Goal: Complete application form: Complete application form

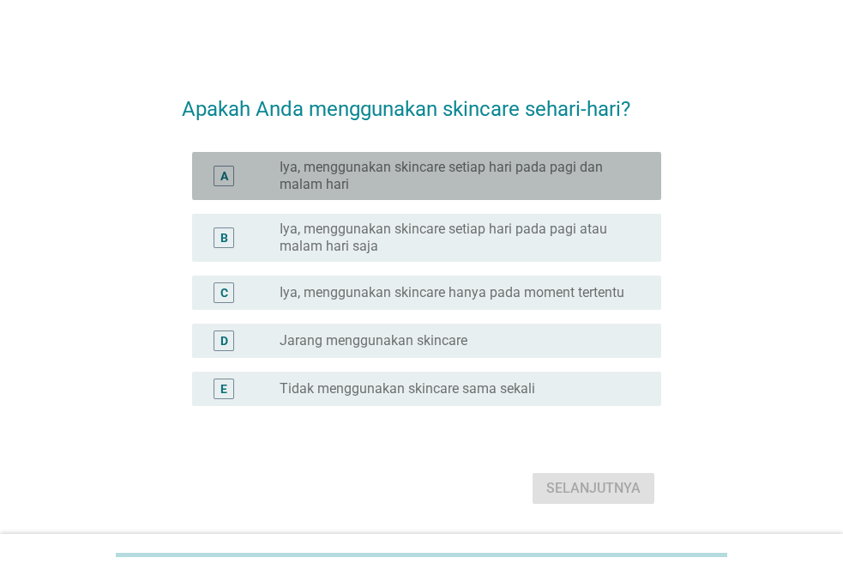
click at [467, 172] on label "Iya, menggunakan skincare setiap hari pada pagi dan malam hari" at bounding box center [457, 176] width 354 height 34
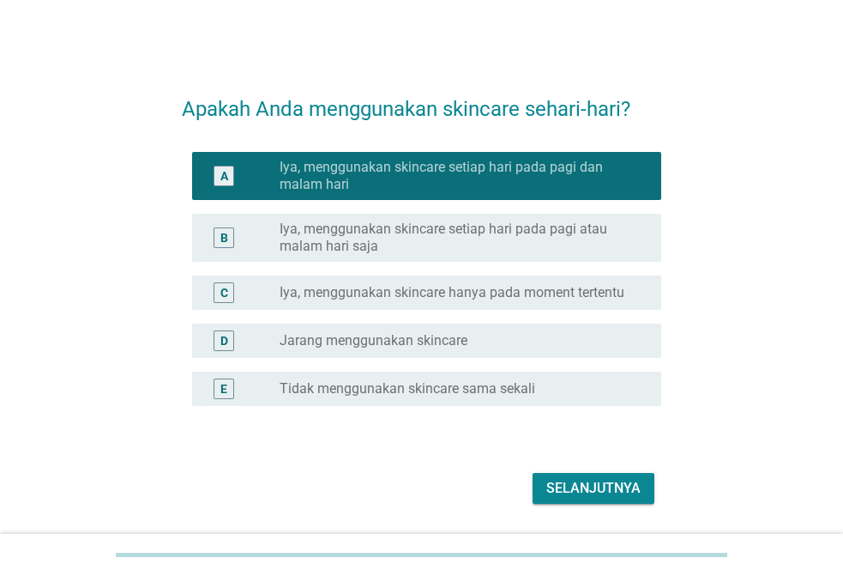
click at [574, 491] on div "Selanjutnya" at bounding box center [593, 488] width 94 height 21
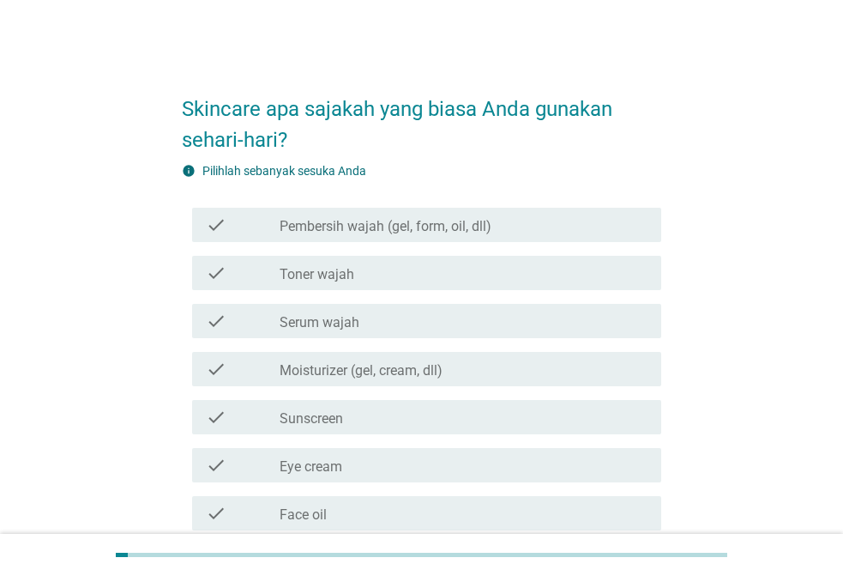
click at [393, 232] on label "Pembersih wajah (gel, form, oil, dll)" at bounding box center [386, 226] width 212 height 17
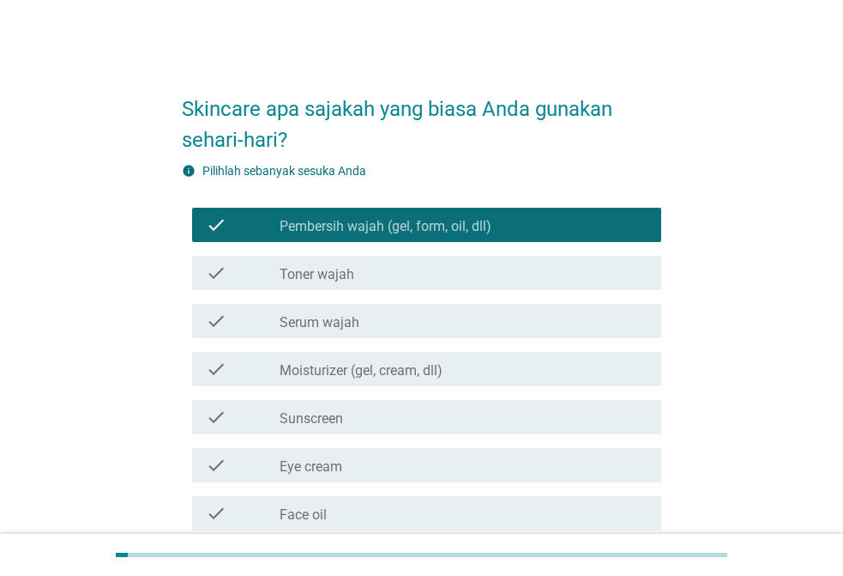
click at [317, 280] on label "Toner wajah" at bounding box center [317, 274] width 75 height 17
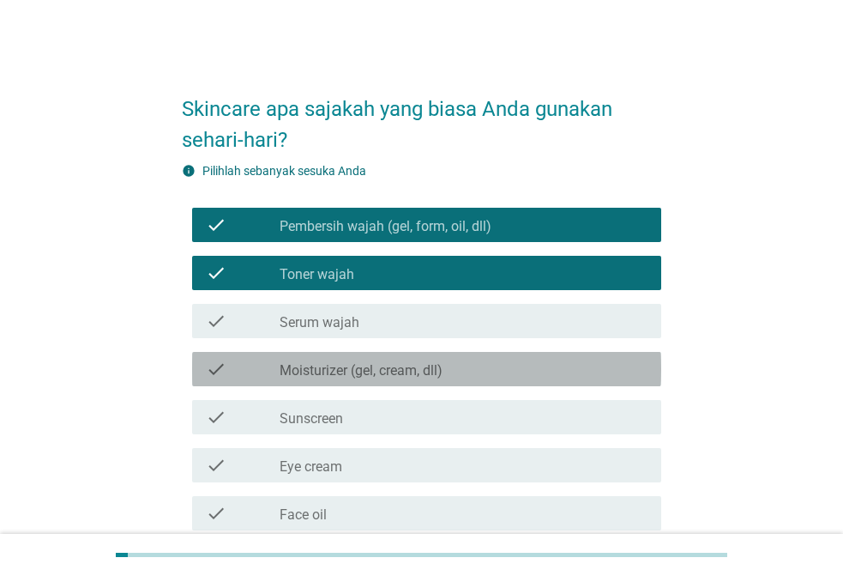
click at [316, 367] on label "Moisturizer (gel, cream, dll)" at bounding box center [361, 370] width 163 height 17
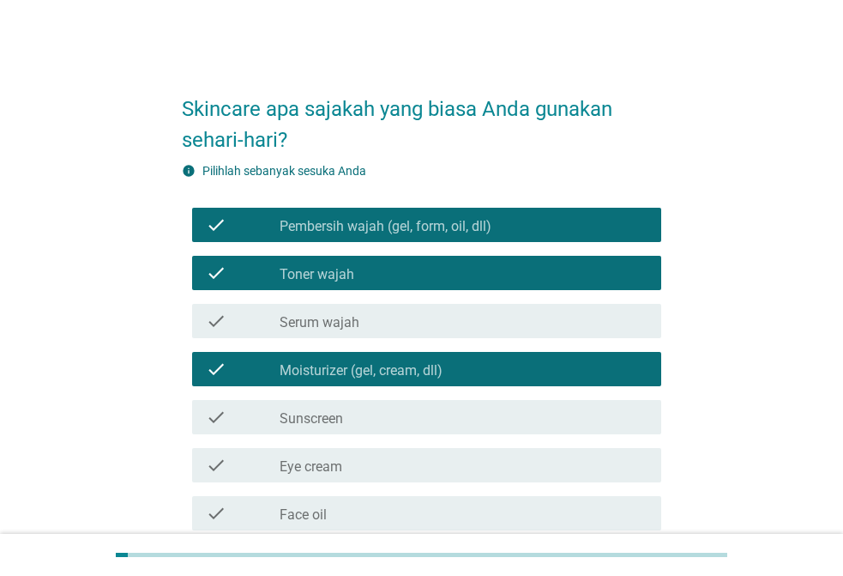
click at [325, 427] on div "check check_box_outline_blank Sunscreen" at bounding box center [426, 417] width 469 height 34
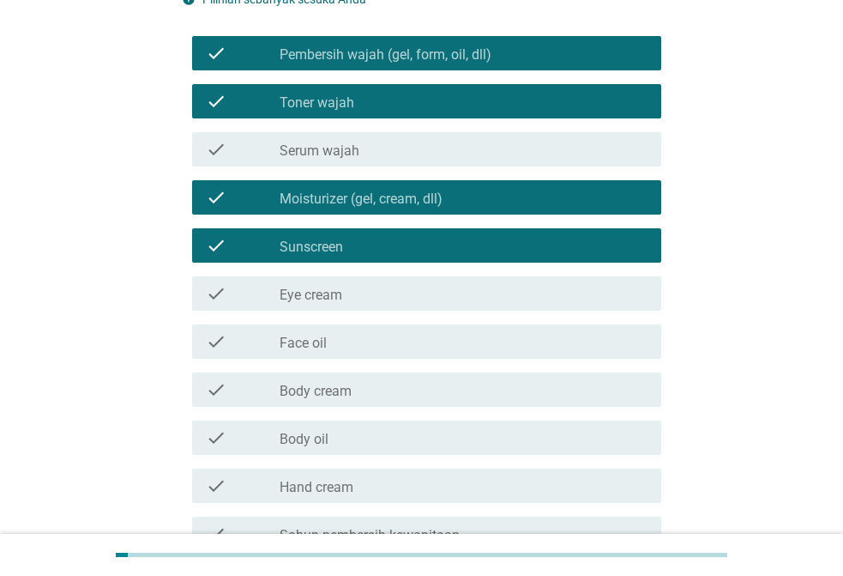
scroll to position [257, 0]
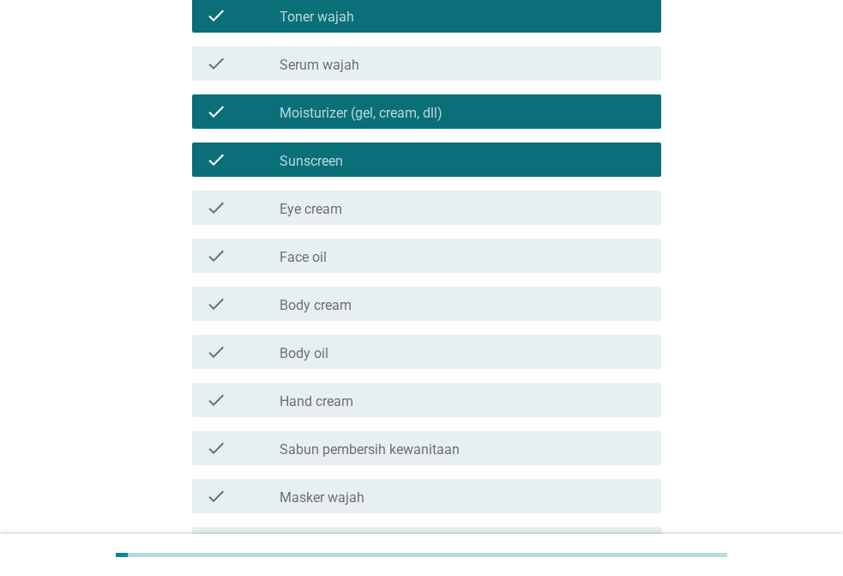
click at [320, 404] on label "Hand cream" at bounding box center [317, 401] width 74 height 17
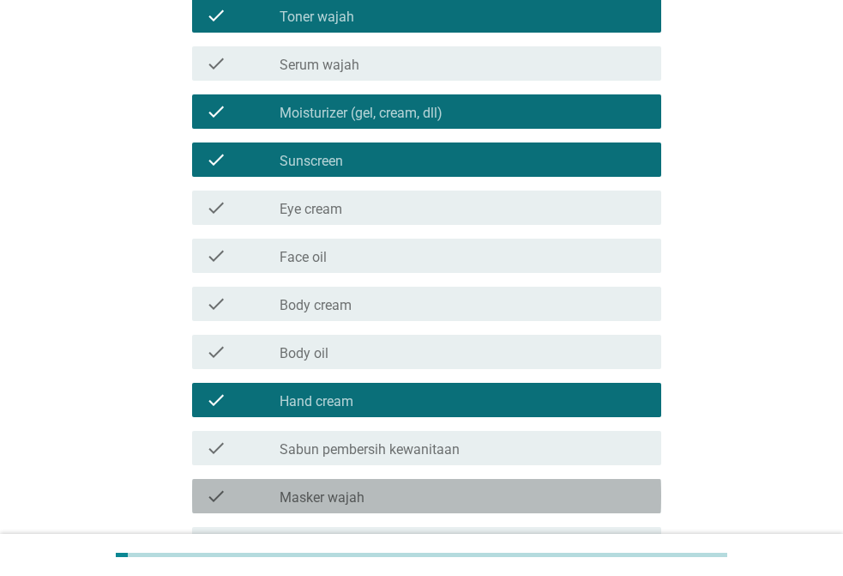
click at [315, 495] on label "Masker wajah" at bounding box center [322, 497] width 85 height 17
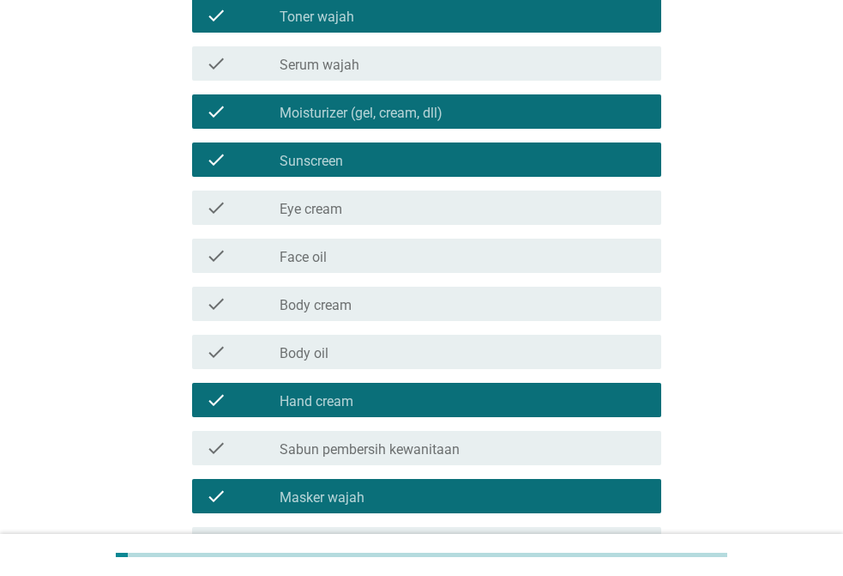
scroll to position [343, 0]
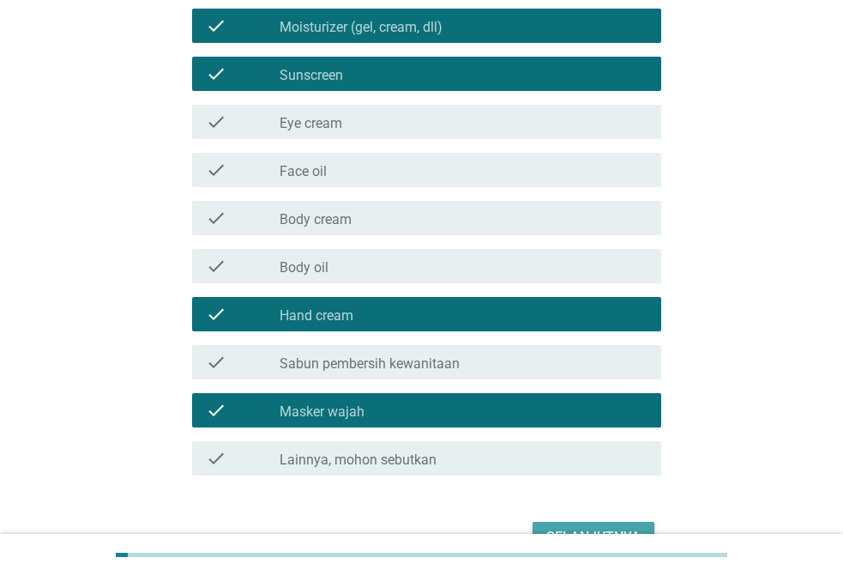
click at [564, 528] on div "Selanjutnya" at bounding box center [593, 537] width 94 height 21
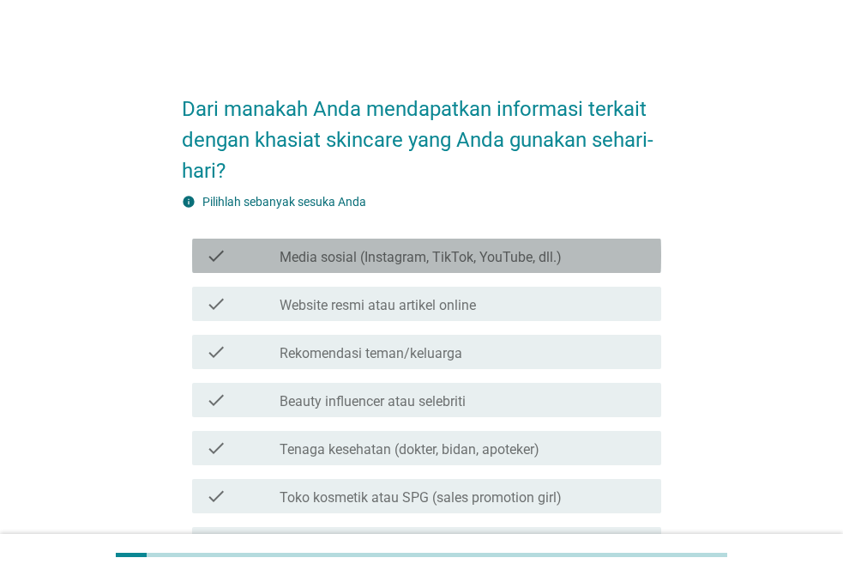
click at [351, 249] on label "Media sosial (Instagram, TikTok, YouTube, dll.)" at bounding box center [421, 257] width 282 height 17
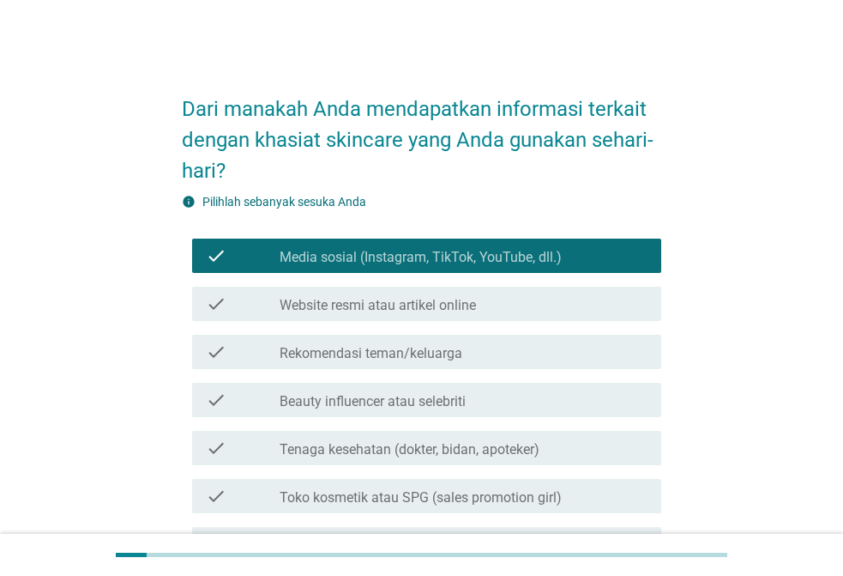
click at [323, 343] on div "check_box_outline_blank Rekomendasi teman/keluarga" at bounding box center [464, 351] width 368 height 21
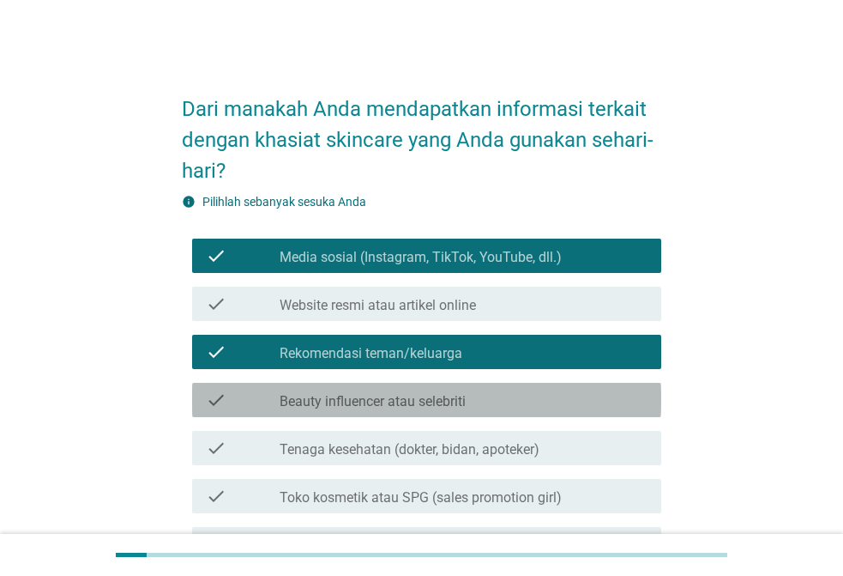
click at [340, 395] on label "Beauty influencer atau selebriti" at bounding box center [373, 401] width 186 height 17
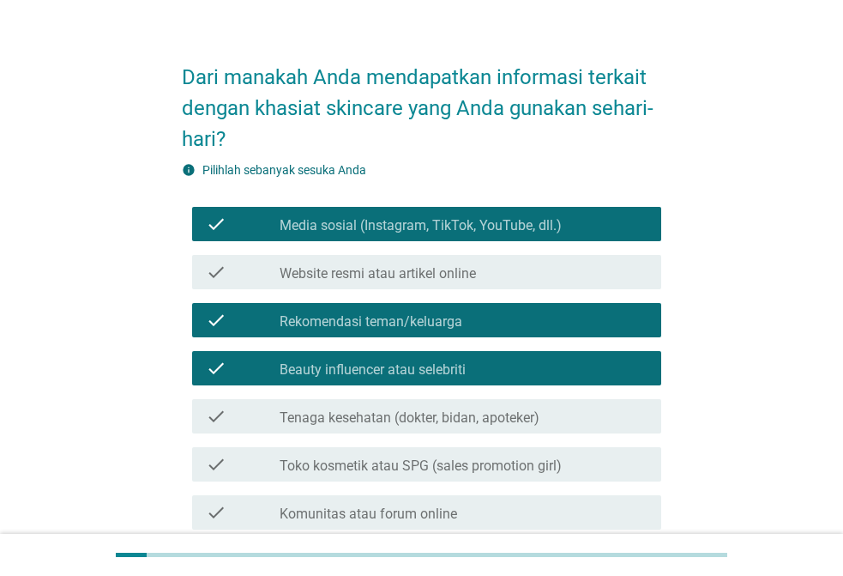
scroll to position [86, 0]
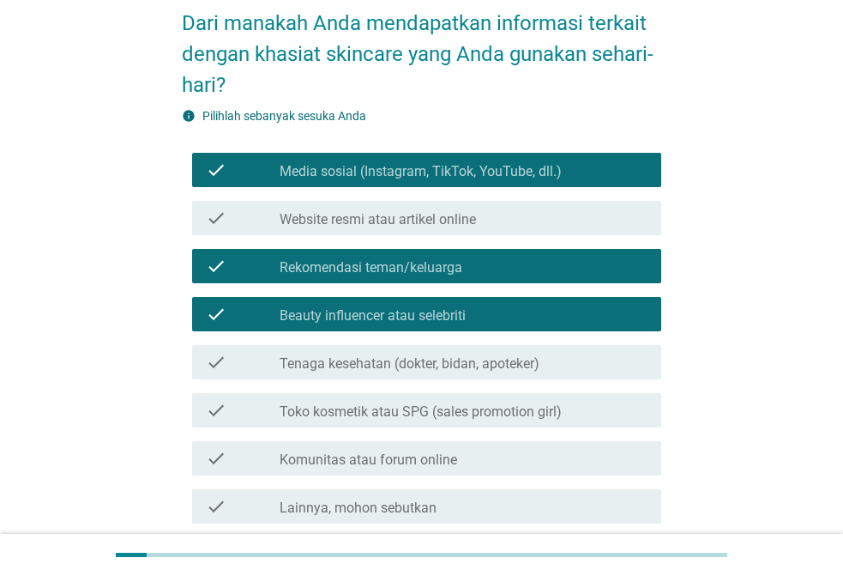
click at [348, 368] on label "Tenaga kesehatan (dokter, bidan, apoteker)" at bounding box center [410, 363] width 260 height 17
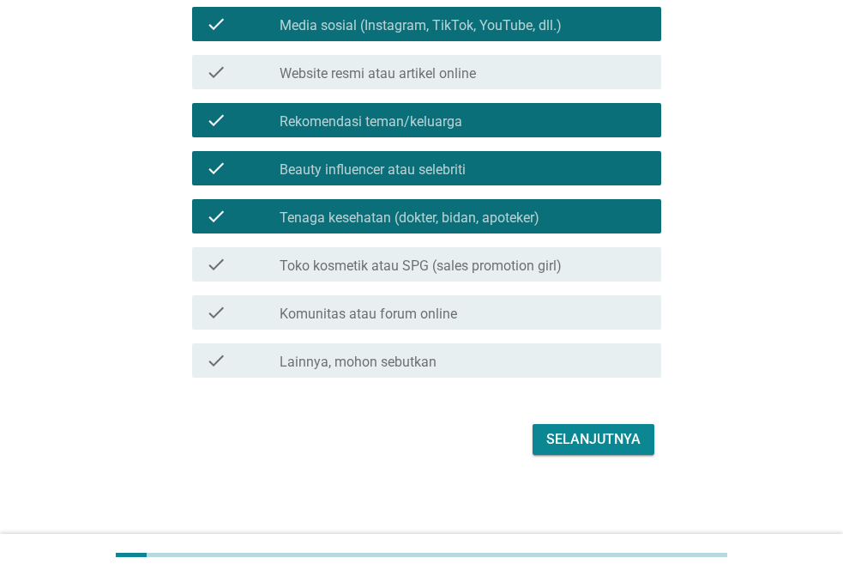
scroll to position [233, 0]
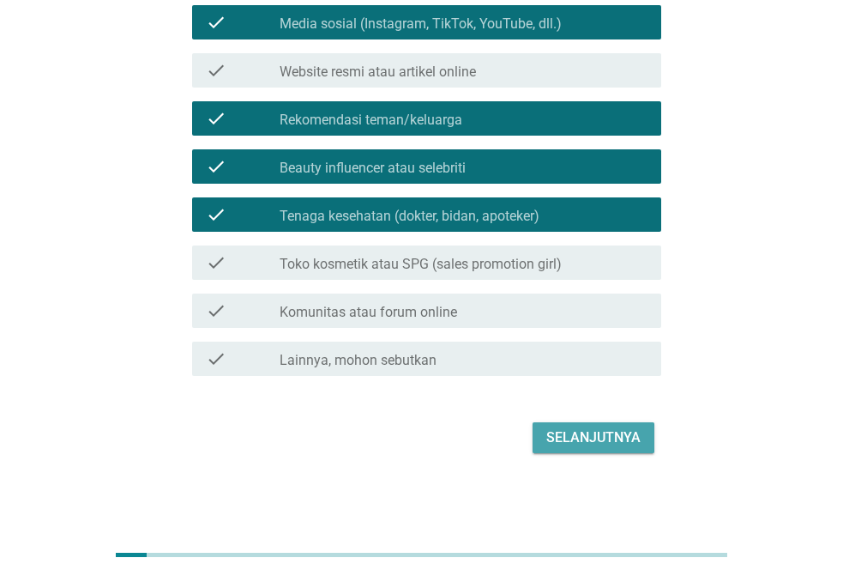
click at [558, 442] on div "Selanjutnya" at bounding box center [593, 437] width 94 height 21
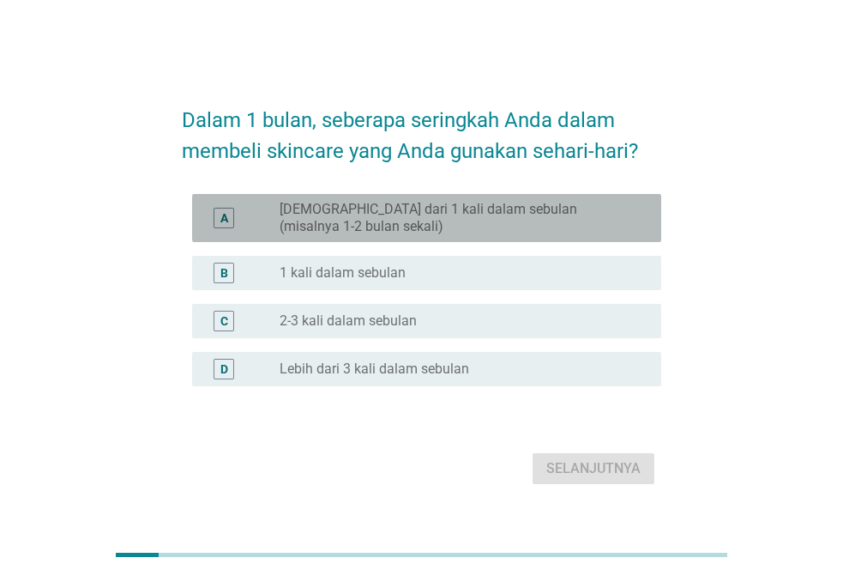
click at [336, 213] on label "[DEMOGRAPHIC_DATA] dari 1 kali dalam sebulan (misalnya 1-2 bulan sekali)" at bounding box center [457, 218] width 354 height 34
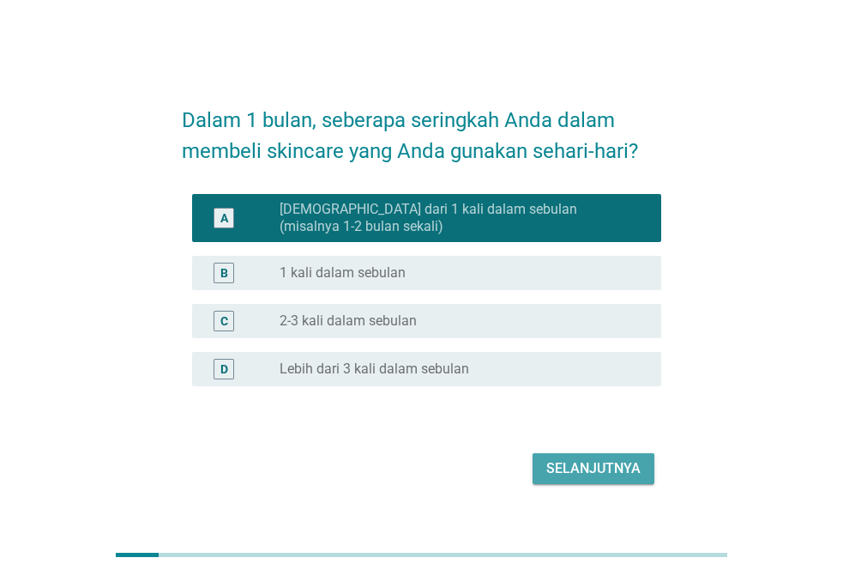
click at [562, 459] on div "Selanjutnya" at bounding box center [593, 468] width 94 height 21
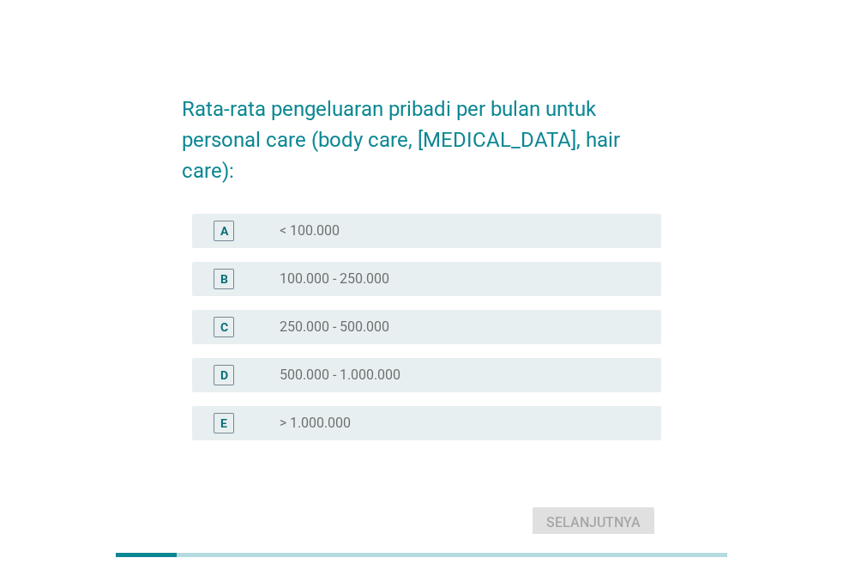
click at [294, 318] on label "250.000 - 500.000" at bounding box center [335, 326] width 110 height 17
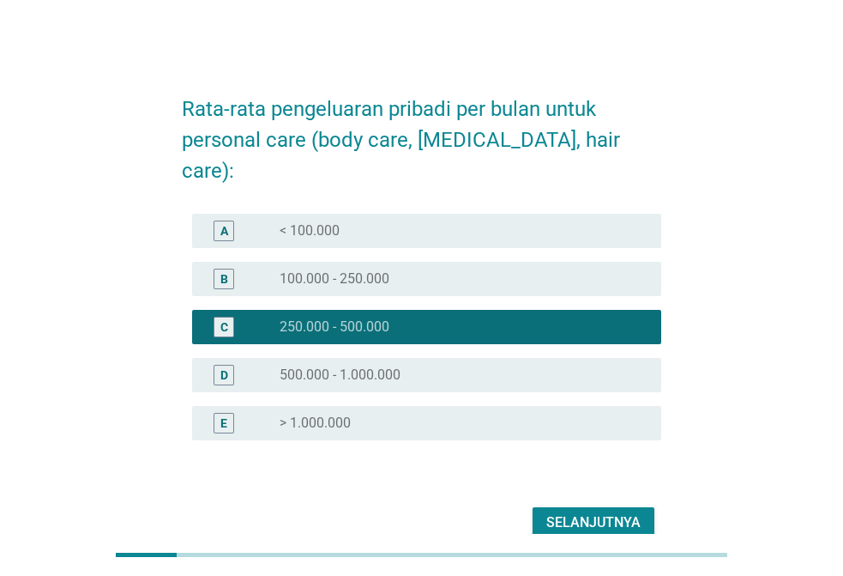
click at [596, 512] on div "Selanjutnya" at bounding box center [593, 522] width 94 height 21
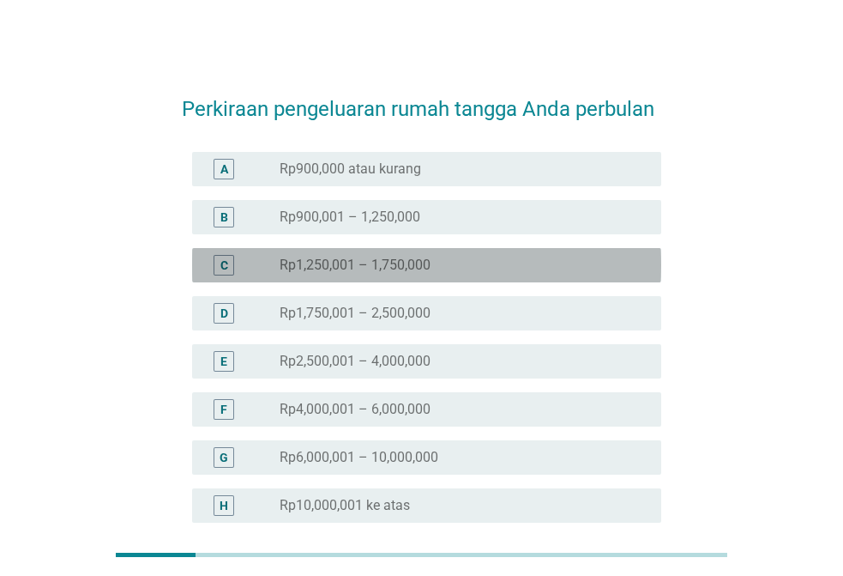
click at [389, 262] on label "Rp1,250,001 – 1,750,000" at bounding box center [355, 264] width 151 height 17
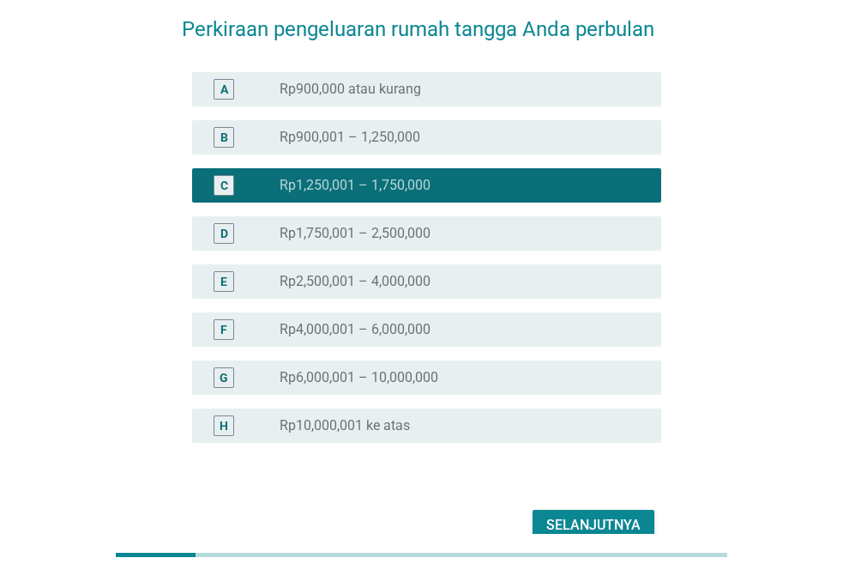
scroll to position [167, 0]
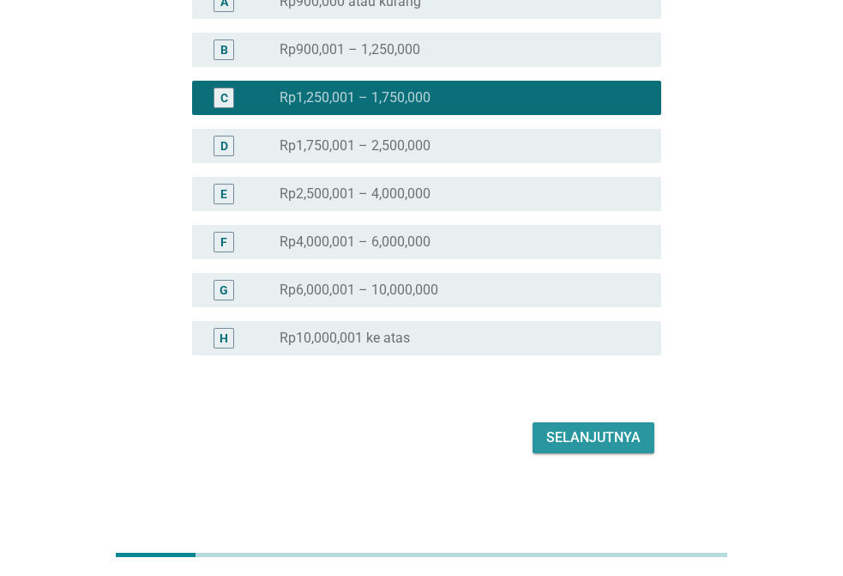
click at [552, 449] on button "Selanjutnya" at bounding box center [594, 437] width 122 height 31
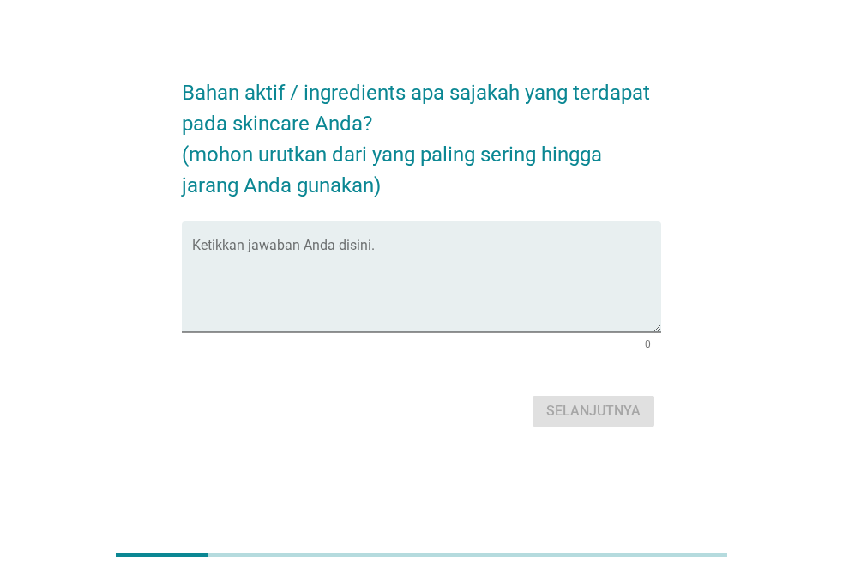
scroll to position [0, 0]
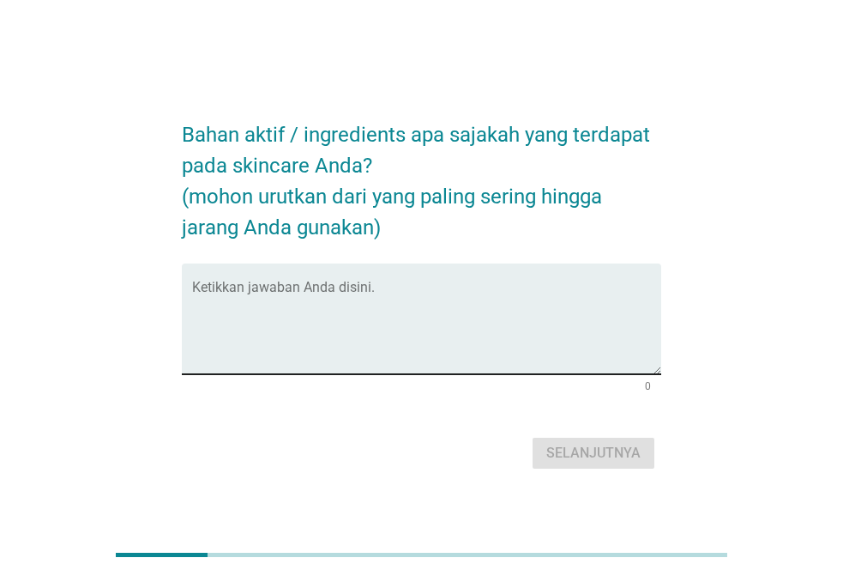
click at [276, 357] on textarea "Ketikkan jawaban Anda disini." at bounding box center [426, 329] width 469 height 90
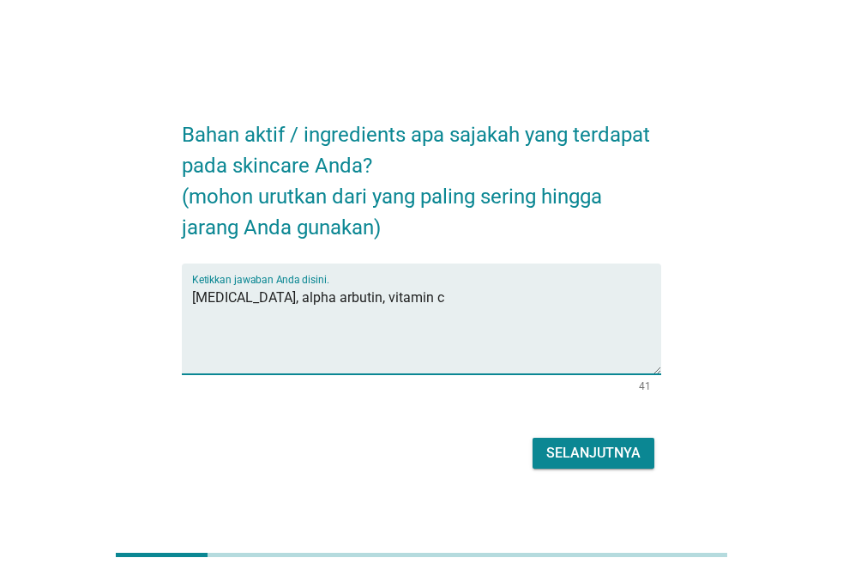
type textarea "[MEDICAL_DATA], alpha arbutin, vitamin c"
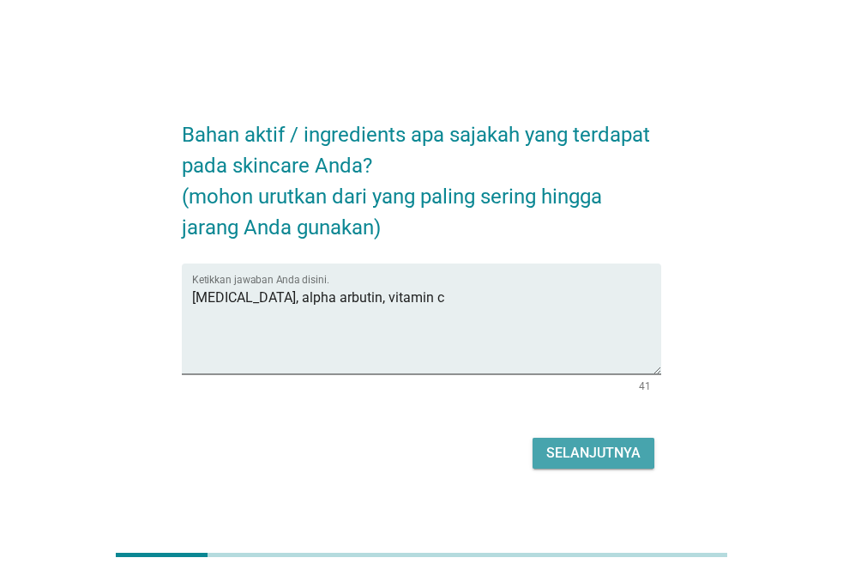
click at [580, 441] on button "Selanjutnya" at bounding box center [594, 452] width 122 height 31
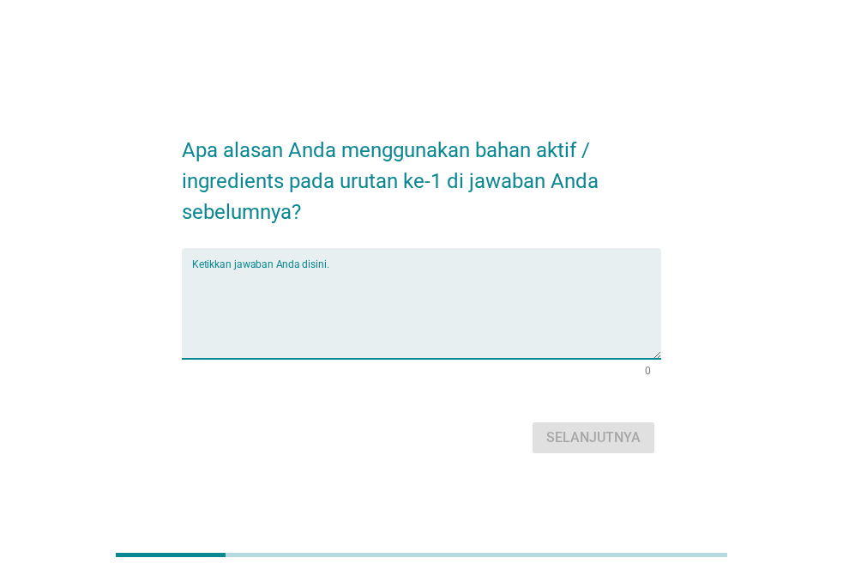
click at [326, 288] on textarea "Ketikkan jawaban Anda disini." at bounding box center [426, 313] width 469 height 90
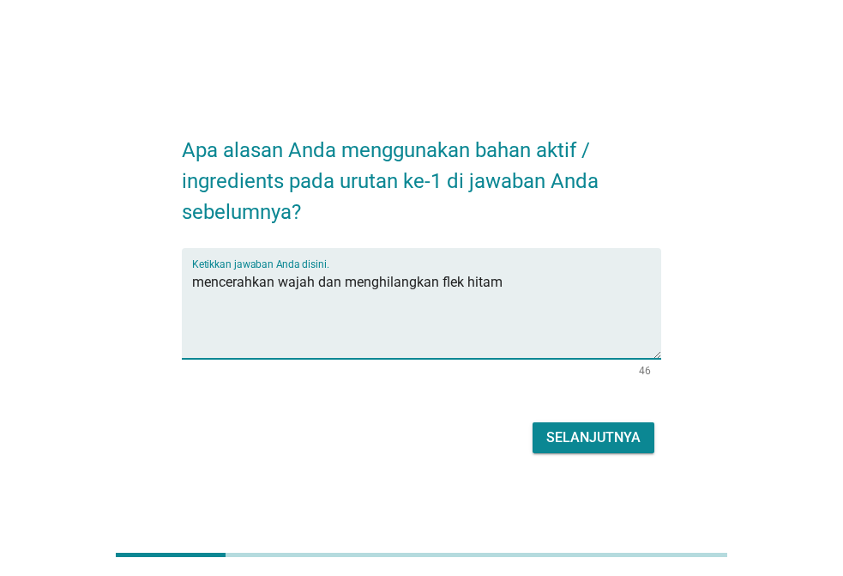
type textarea "mencerahkan wajah dan menghilangkan flek hitam"
click at [612, 445] on div "Selanjutnya" at bounding box center [593, 437] width 94 height 21
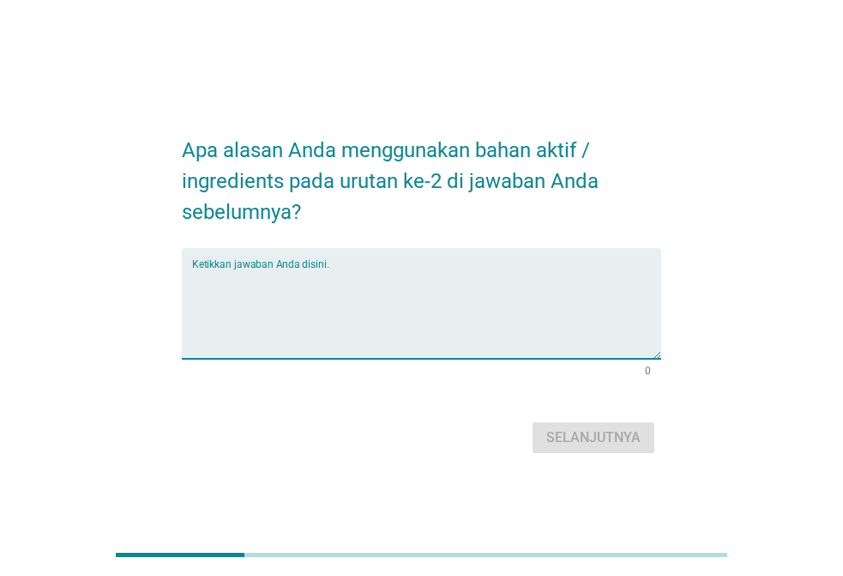
click at [251, 271] on textarea "Ketikkan jawaban Anda disini." at bounding box center [426, 313] width 469 height 90
type textarea "melembabkan"
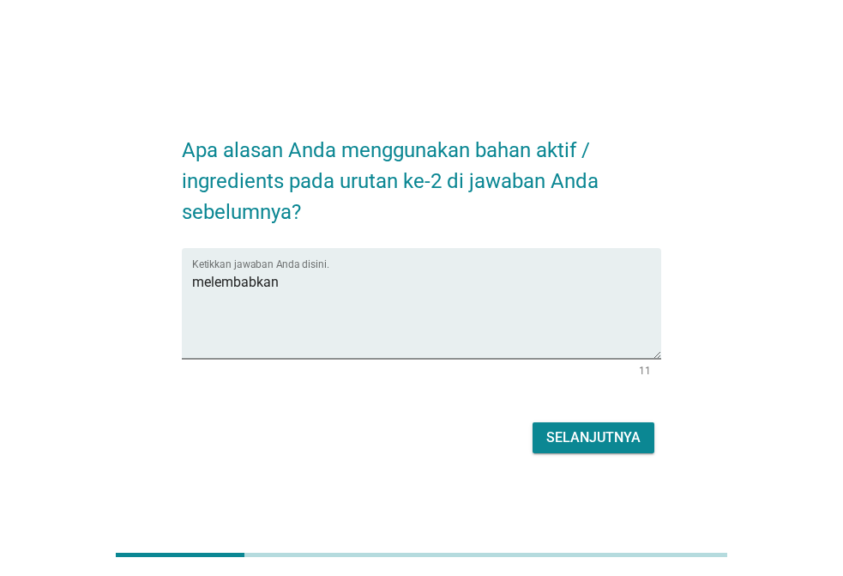
click at [667, 449] on div "Apa alasan Anda menggunakan bahan aktif / ingredients pada urutan ke-2 di jawab…" at bounding box center [421, 288] width 507 height 368
click at [583, 428] on div "Selanjutnya" at bounding box center [593, 437] width 94 height 21
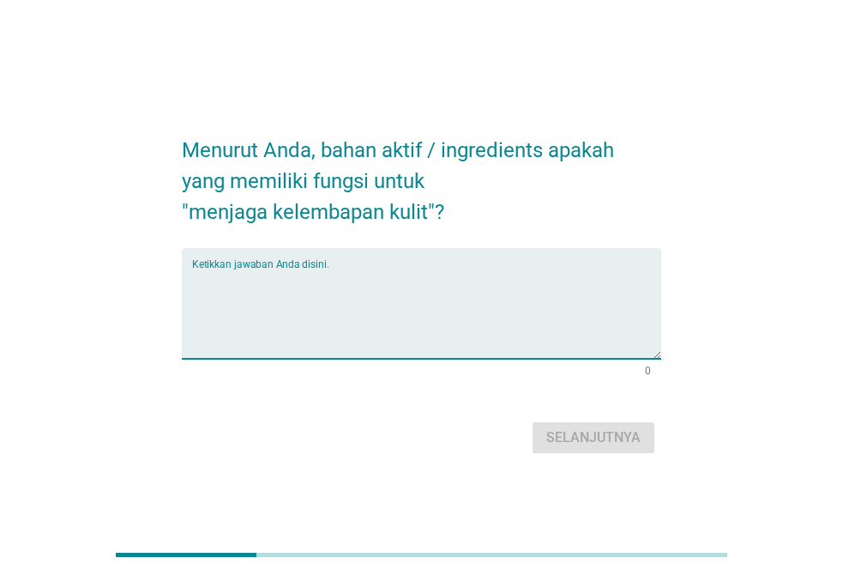
click at [339, 280] on textarea "Ketikkan jawaban Anda disini." at bounding box center [426, 313] width 469 height 90
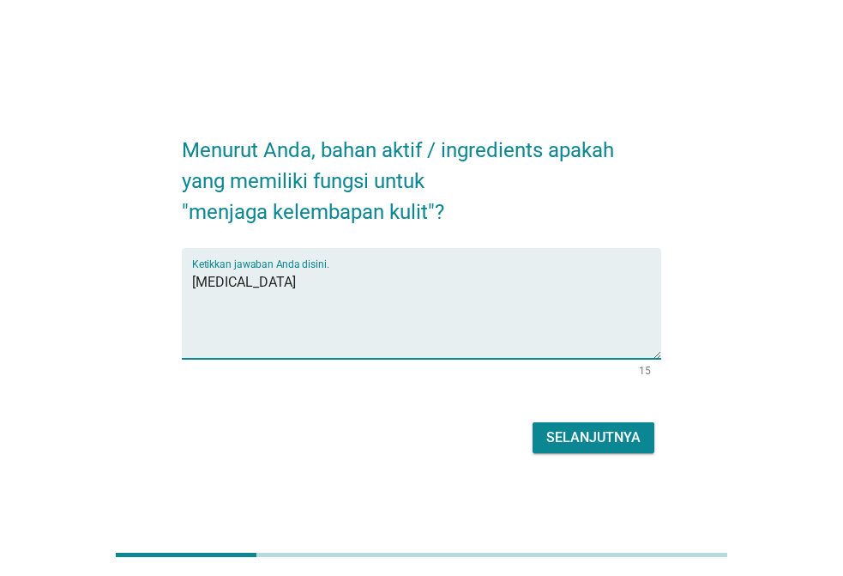
type textarea "[MEDICAL_DATA]"
click at [598, 443] on div "Selanjutnya" at bounding box center [593, 437] width 94 height 21
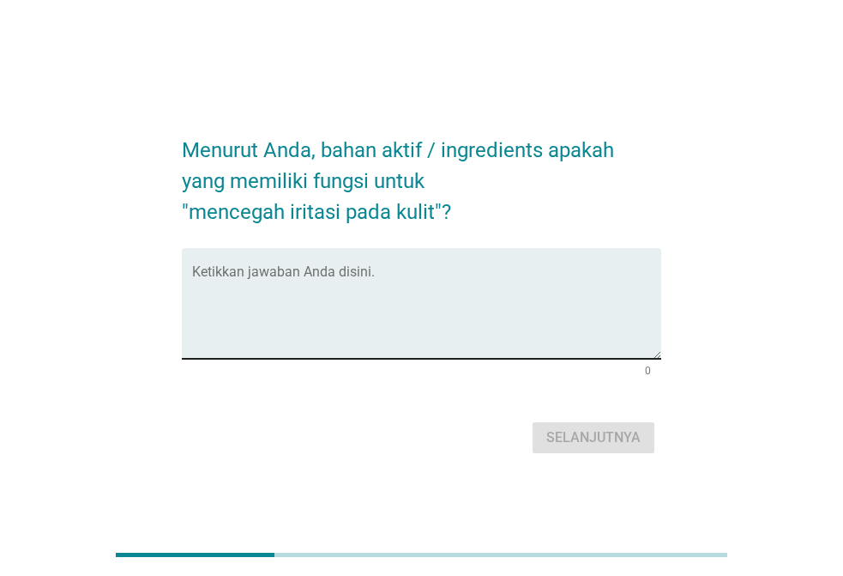
click at [293, 293] on textarea "Ketikkan jawaban Anda disini." at bounding box center [426, 313] width 469 height 90
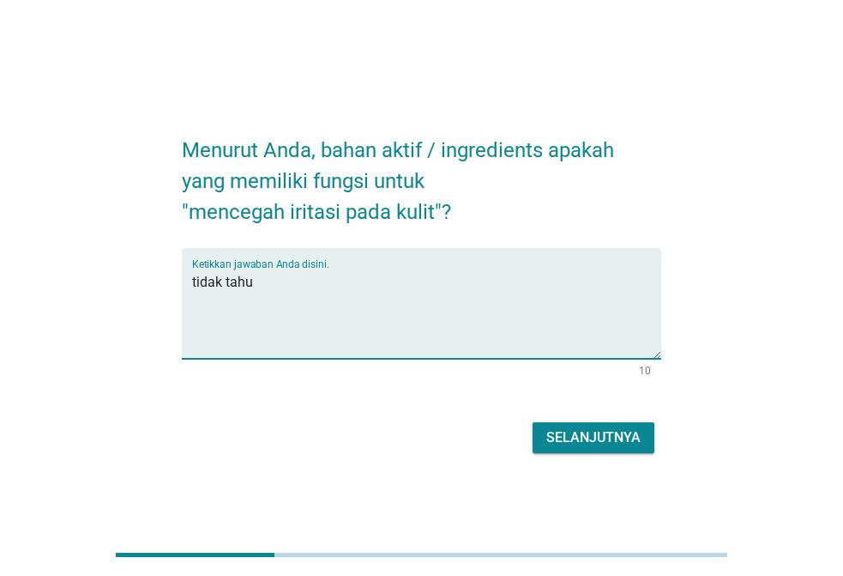
type textarea "tidak tahu"
click at [618, 431] on div "Selanjutnya" at bounding box center [593, 437] width 94 height 21
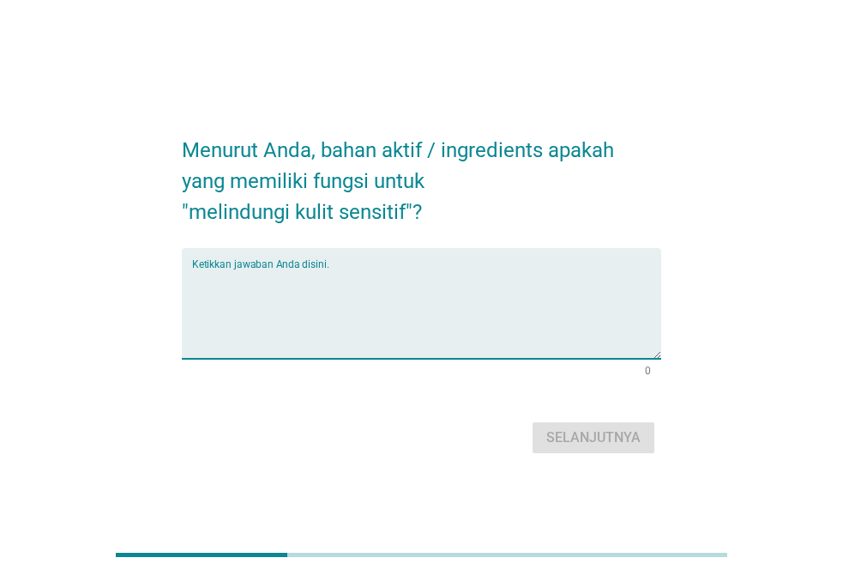
click at [298, 294] on textarea "Ketikkan jawaban Anda disini." at bounding box center [426, 313] width 469 height 90
type textarea "tidak tahu"
click at [540, 436] on button "Selanjutnya" at bounding box center [594, 437] width 122 height 31
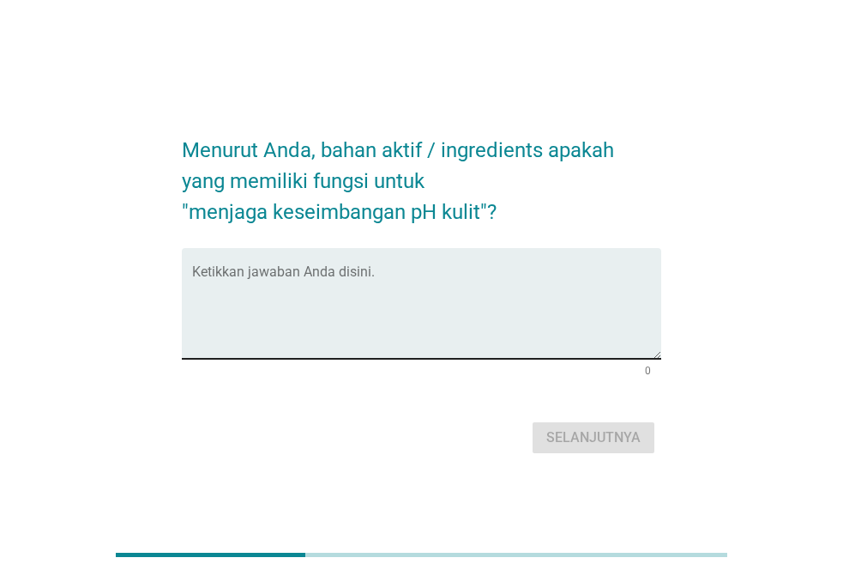
click at [358, 275] on textarea "Ketikkan jawaban Anda disini." at bounding box center [426, 313] width 469 height 90
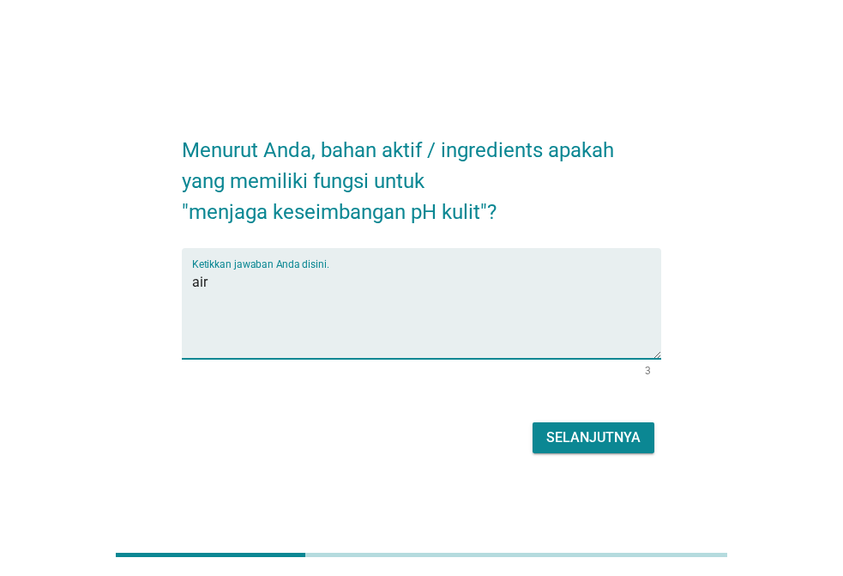
type textarea "air"
click at [560, 432] on div "Selanjutnya" at bounding box center [593, 437] width 94 height 21
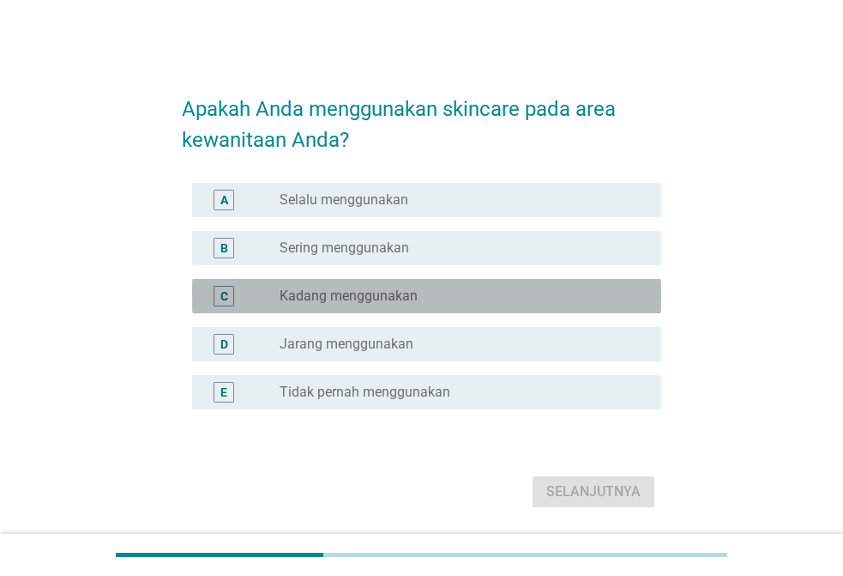
click at [429, 283] on div "C radio_button_unchecked Kadang menggunakan" at bounding box center [426, 296] width 469 height 34
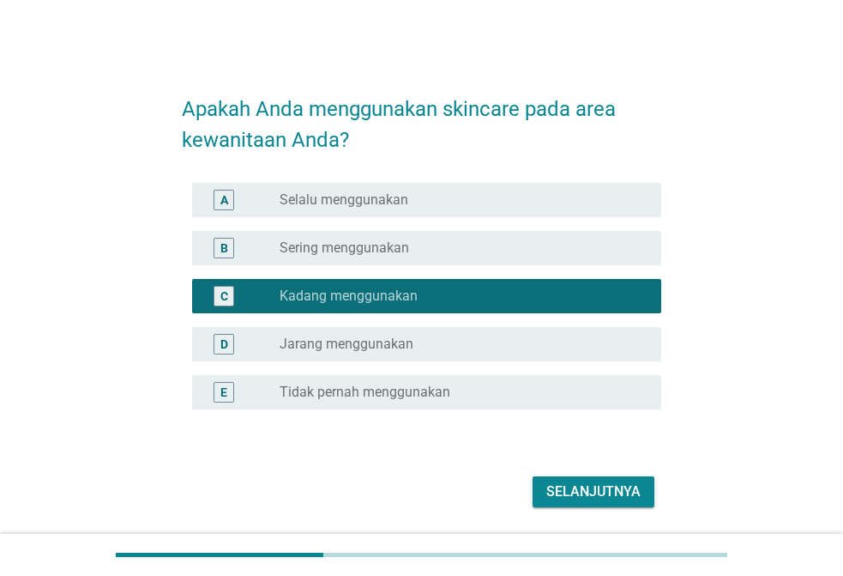
click at [568, 496] on div "Selanjutnya" at bounding box center [593, 491] width 94 height 21
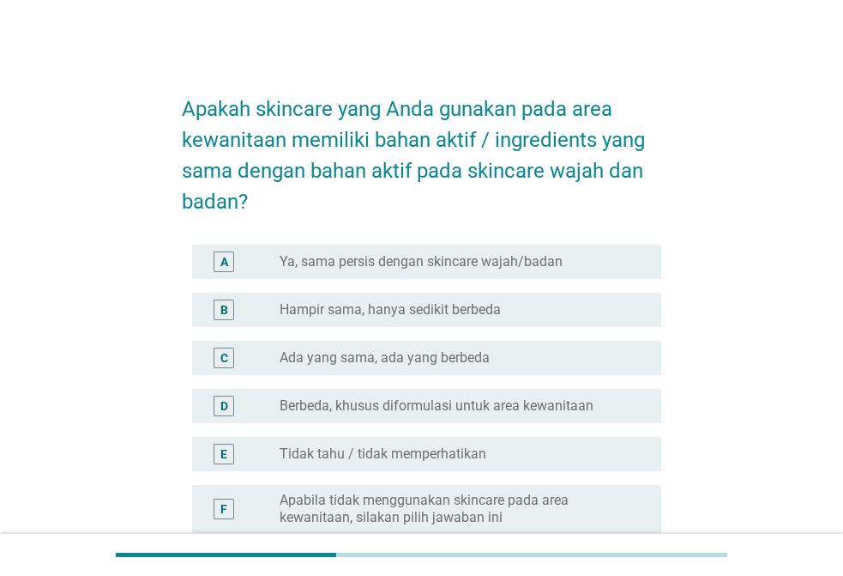
click at [437, 454] on label "Tidak tahu / tidak memperhatikan" at bounding box center [383, 453] width 207 height 17
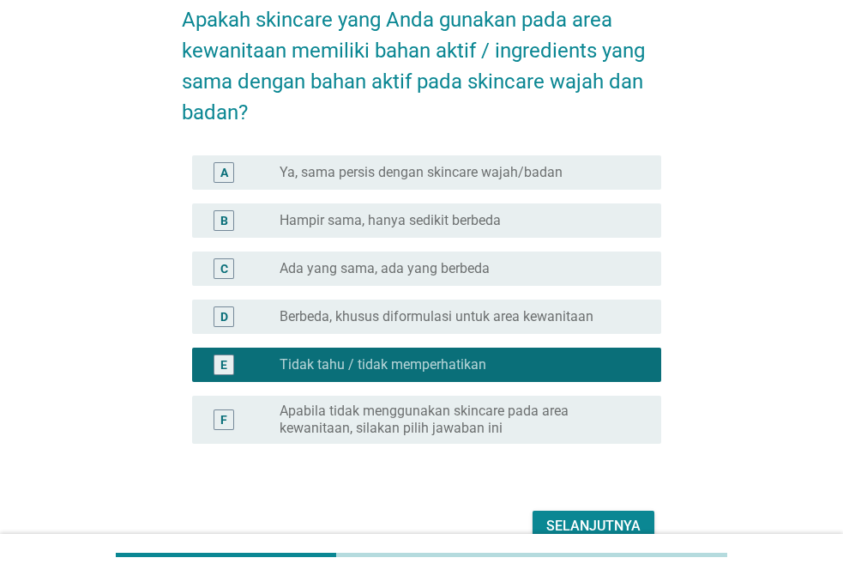
scroll to position [172, 0]
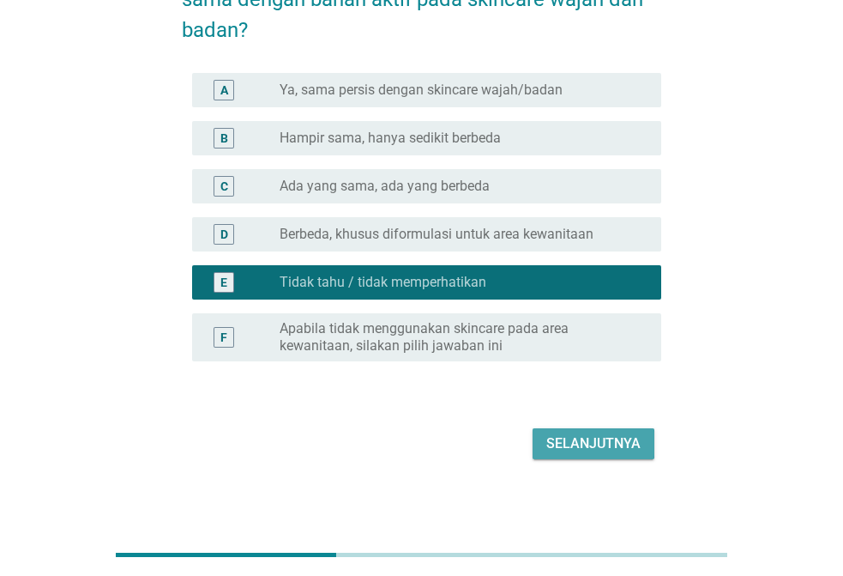
click at [548, 443] on div "Selanjutnya" at bounding box center [593, 443] width 94 height 21
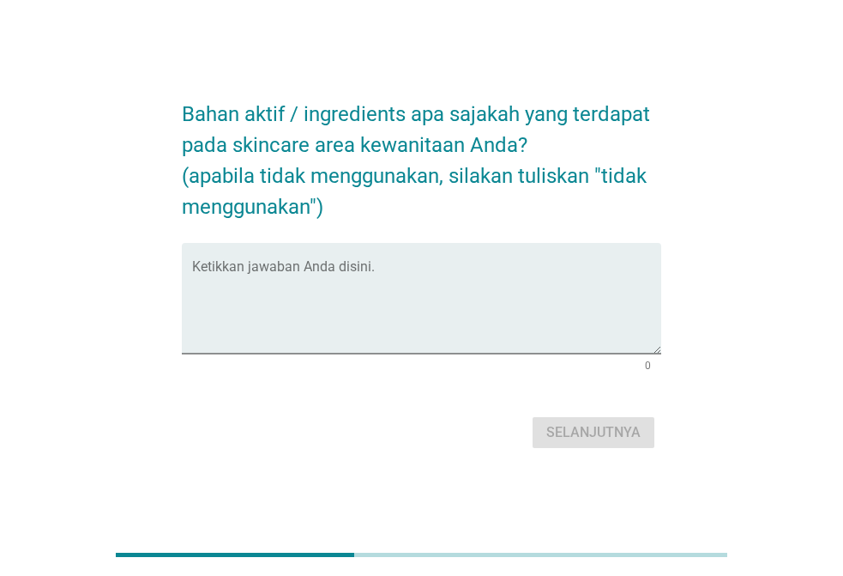
scroll to position [0, 0]
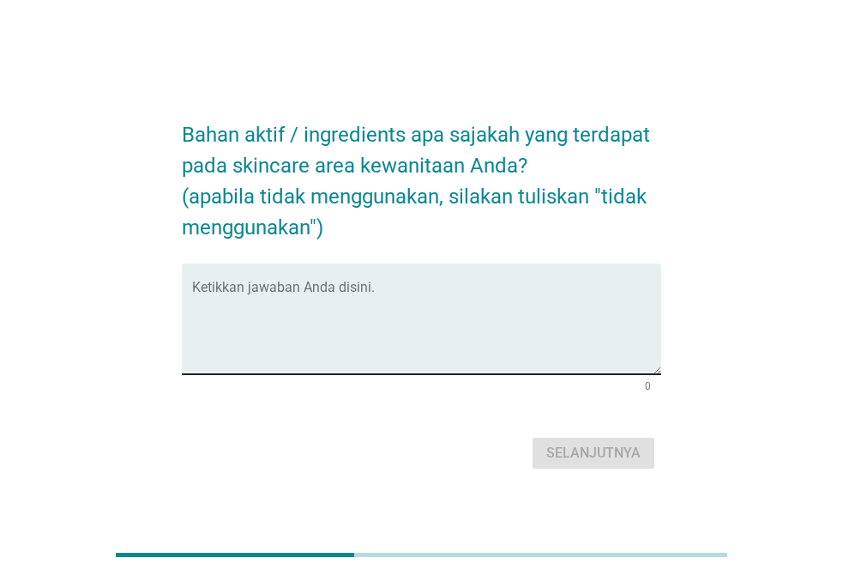
click at [283, 303] on textarea "Ketikkan jawaban Anda disini." at bounding box center [426, 329] width 469 height 90
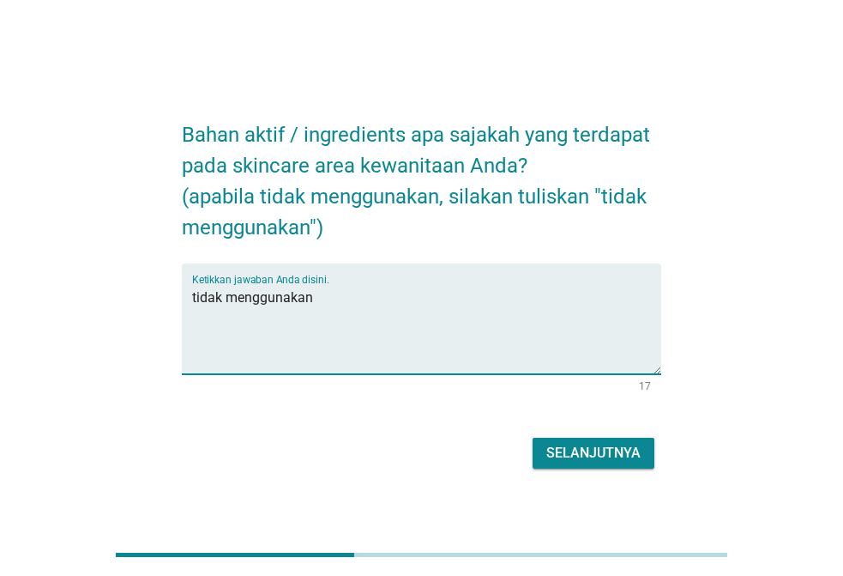
type textarea "tidak menggunakan"
click at [574, 437] on div "Selanjutnya" at bounding box center [422, 452] width 480 height 41
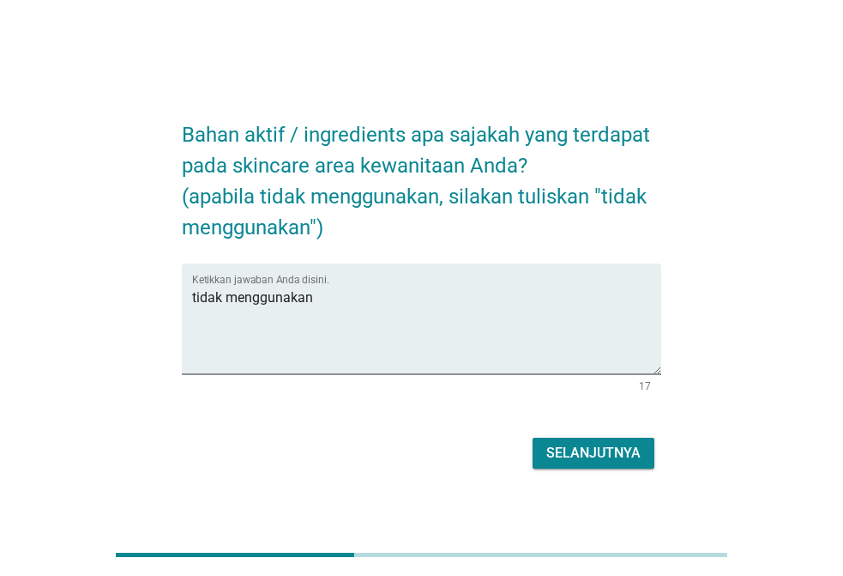
click at [576, 460] on div "Selanjutnya" at bounding box center [593, 453] width 94 height 21
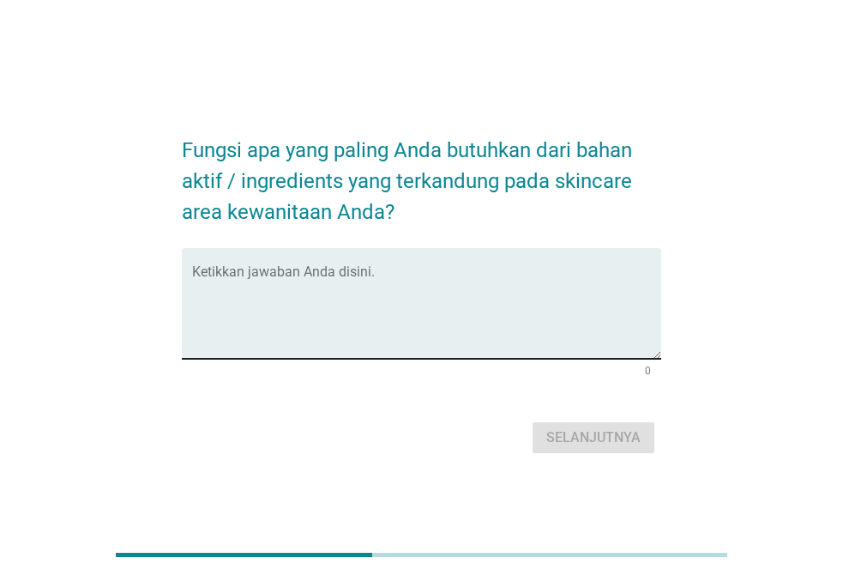
click at [287, 268] on div "Ketikkan jawaban Anda disini." at bounding box center [426, 303] width 469 height 111
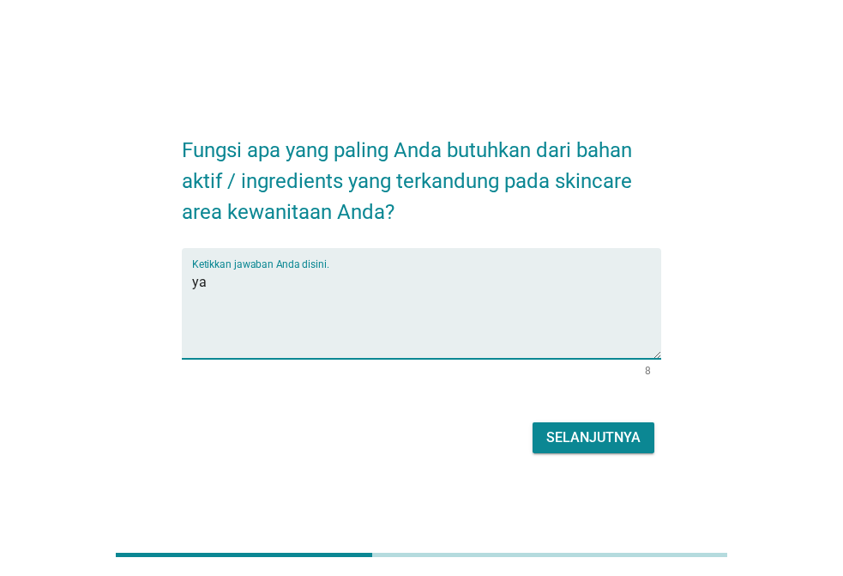
type textarea "y"
type textarea "tidak tahu"
click at [642, 455] on div "Selanjutnya" at bounding box center [422, 437] width 480 height 41
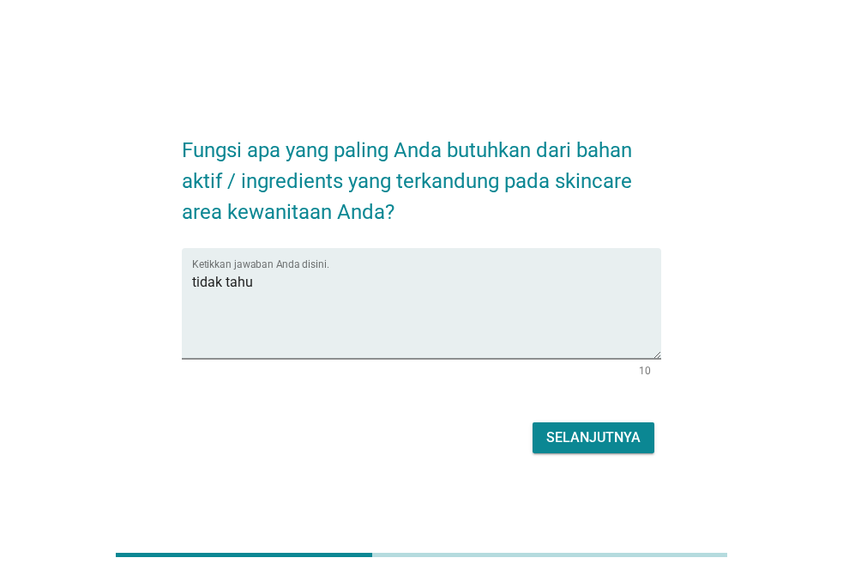
click at [596, 429] on div "Selanjutnya" at bounding box center [593, 437] width 94 height 21
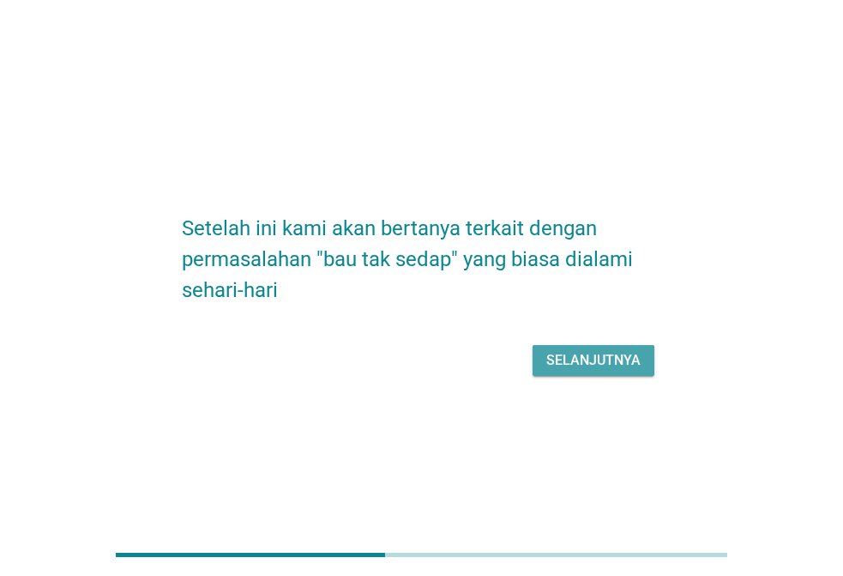
click at [597, 352] on div "Selanjutnya" at bounding box center [593, 360] width 94 height 21
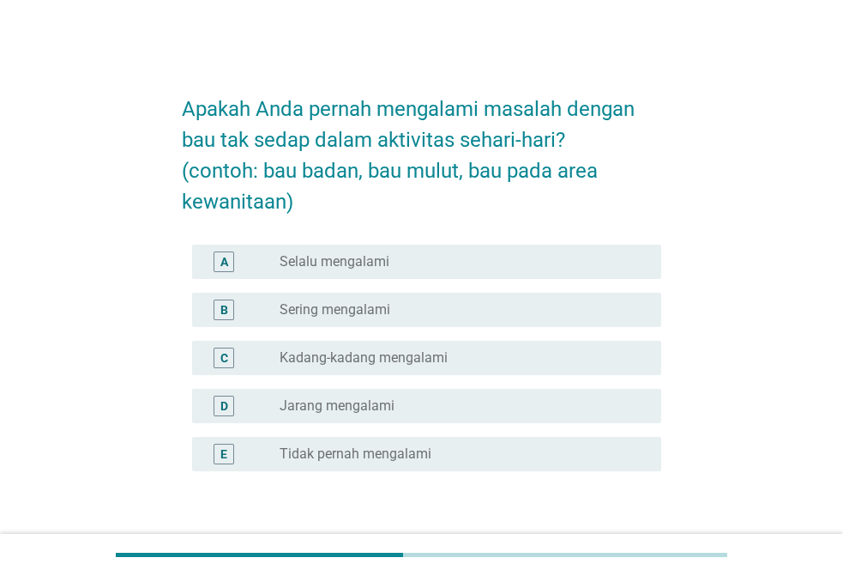
click at [341, 354] on label "Kadang-kadang mengalami" at bounding box center [364, 357] width 168 height 17
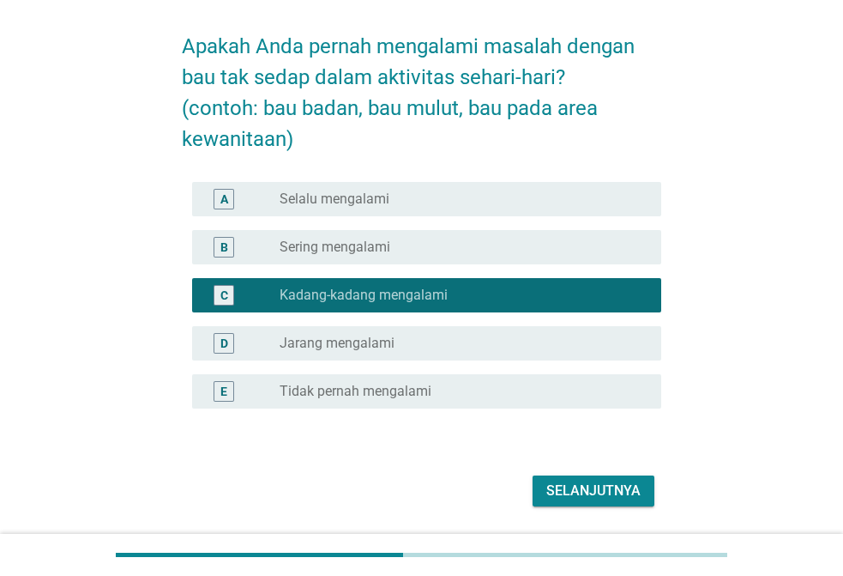
scroll to position [116, 0]
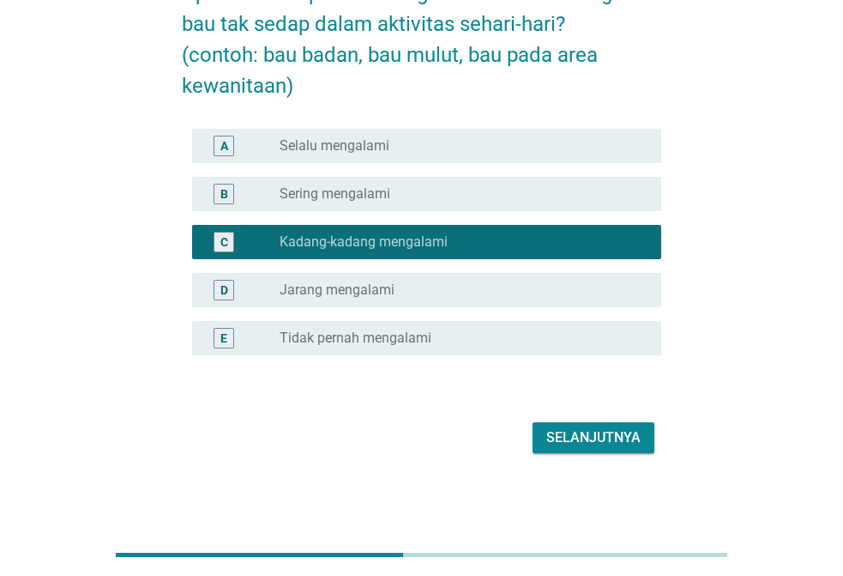
click at [624, 446] on div "Selanjutnya" at bounding box center [593, 437] width 94 height 21
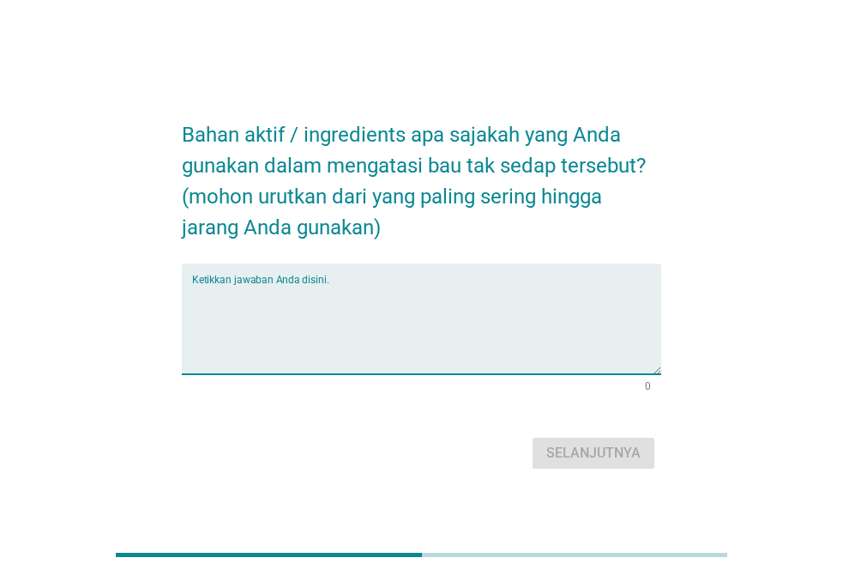
click at [237, 307] on textarea "Ketikkan jawaban Anda disini." at bounding box center [426, 329] width 469 height 90
type textarea "p"
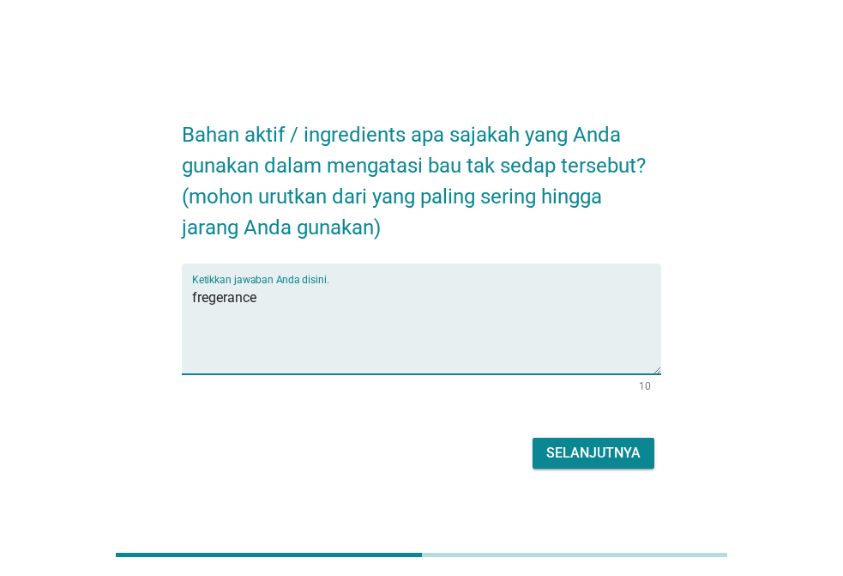
type textarea "fregerance"
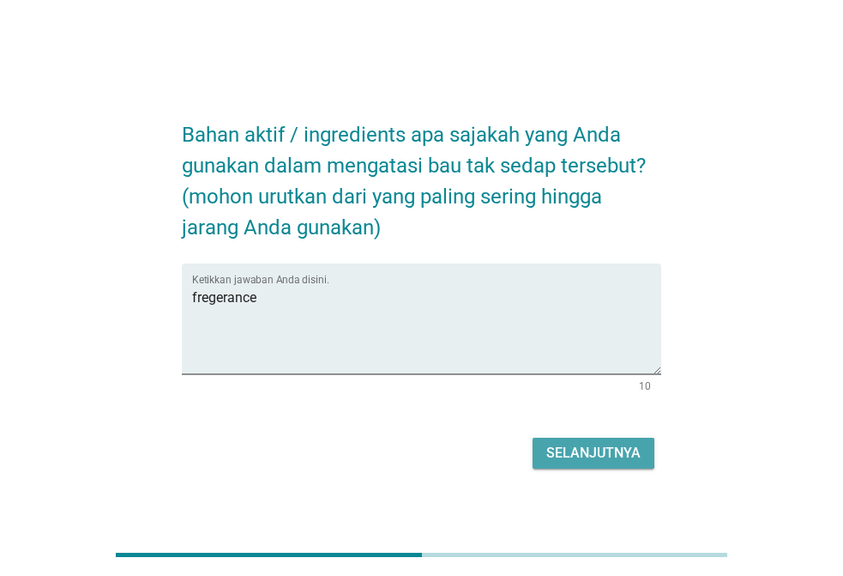
click at [572, 467] on button "Selanjutnya" at bounding box center [594, 452] width 122 height 31
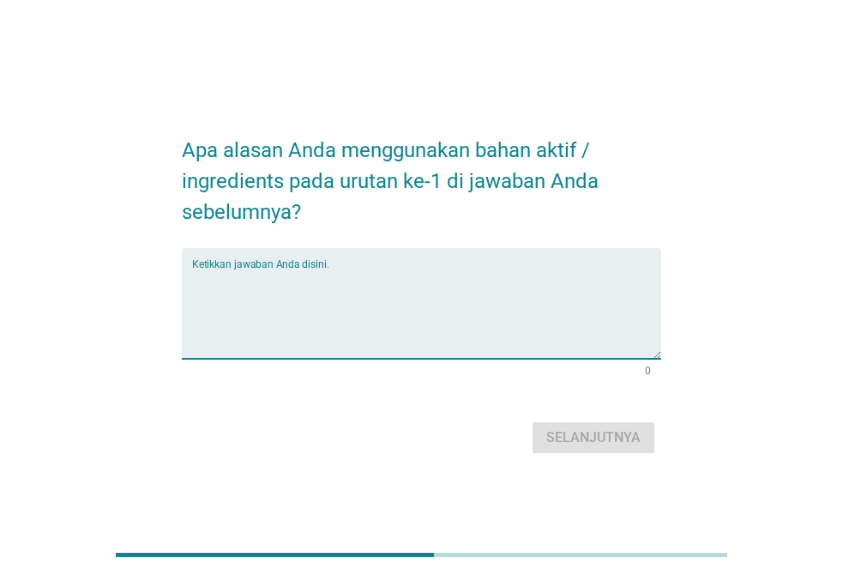
click at [238, 291] on textarea "Ketikkan jawaban Anda disini." at bounding box center [426, 313] width 469 height 90
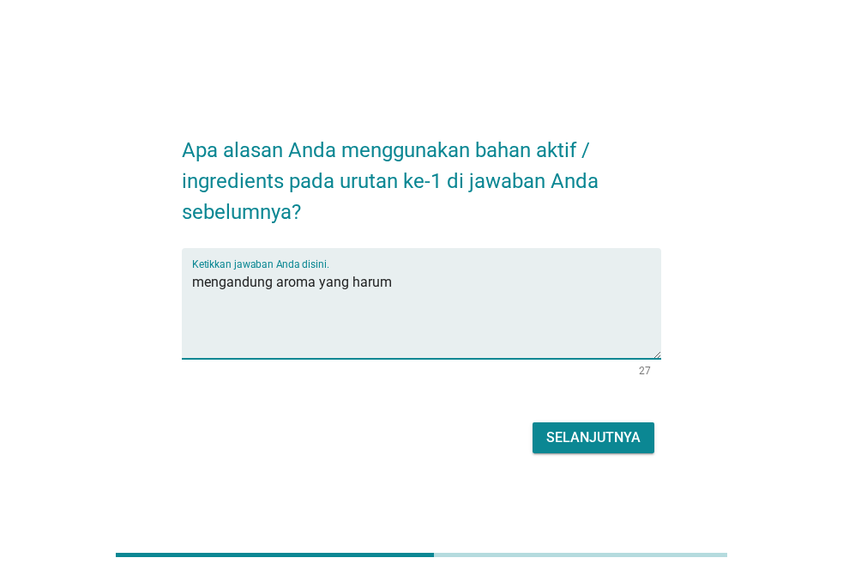
type textarea "mengandung aroma yang harum"
click at [557, 431] on div "Selanjutnya" at bounding box center [593, 437] width 94 height 21
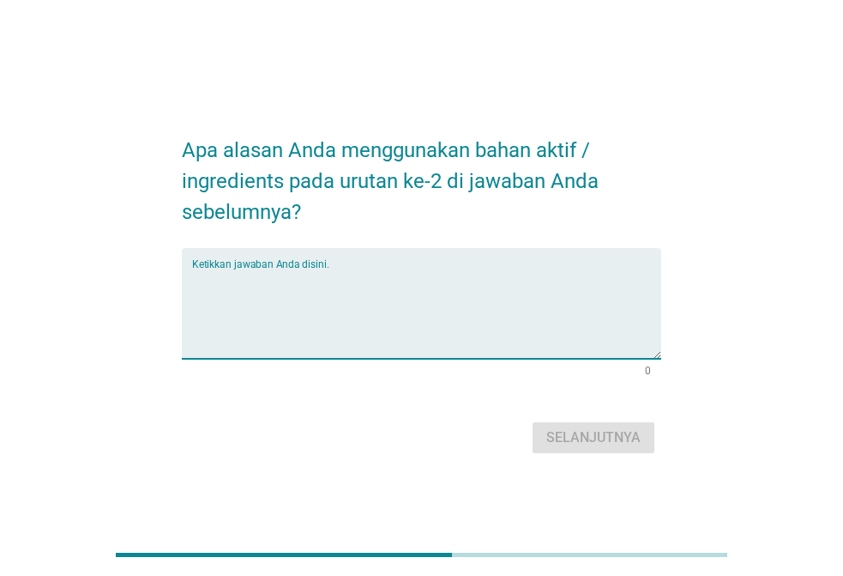
click at [461, 331] on textarea "Ketikkan jawaban Anda disini." at bounding box center [426, 313] width 469 height 90
type textarea "tidak tahu"
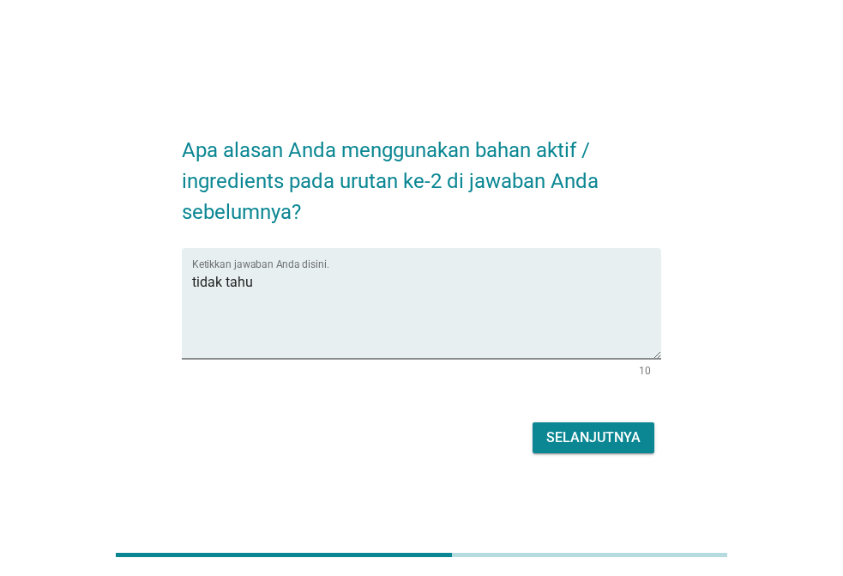
click at [606, 466] on div "Apa alasan Anda menggunakan bahan aktif / ingredients pada urutan ke-2 di jawab…" at bounding box center [421, 288] width 507 height 368
click at [606, 442] on div "Selanjutnya" at bounding box center [593, 437] width 94 height 21
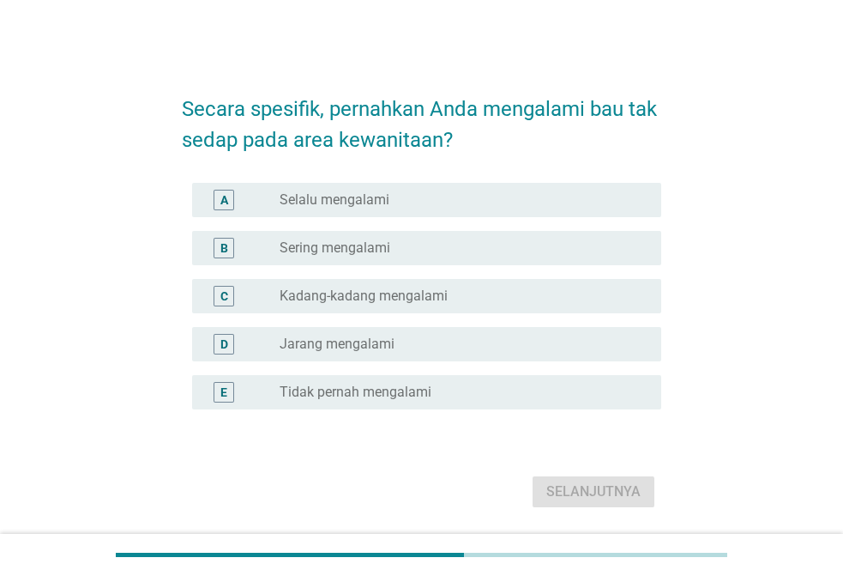
click at [350, 304] on label "Kadang-kadang mengalami" at bounding box center [364, 295] width 168 height 17
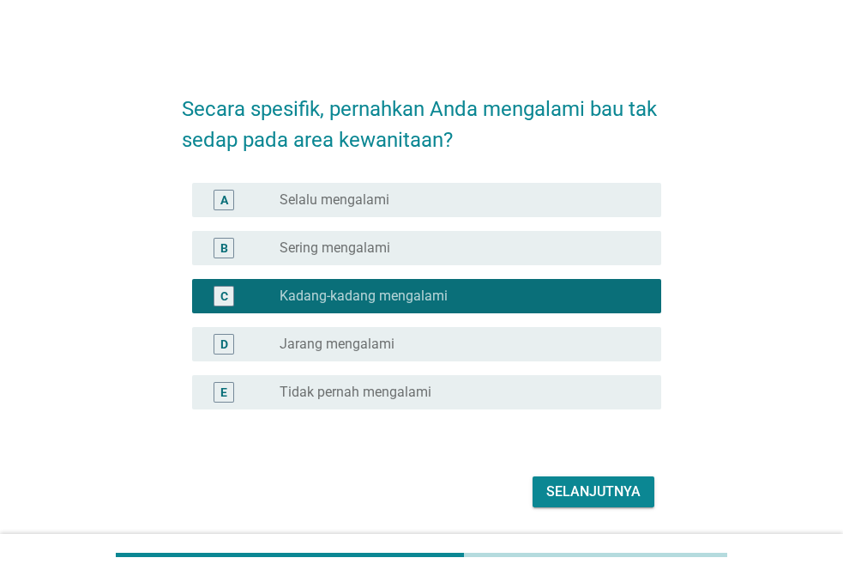
click at [637, 498] on div "Selanjutnya" at bounding box center [593, 491] width 94 height 21
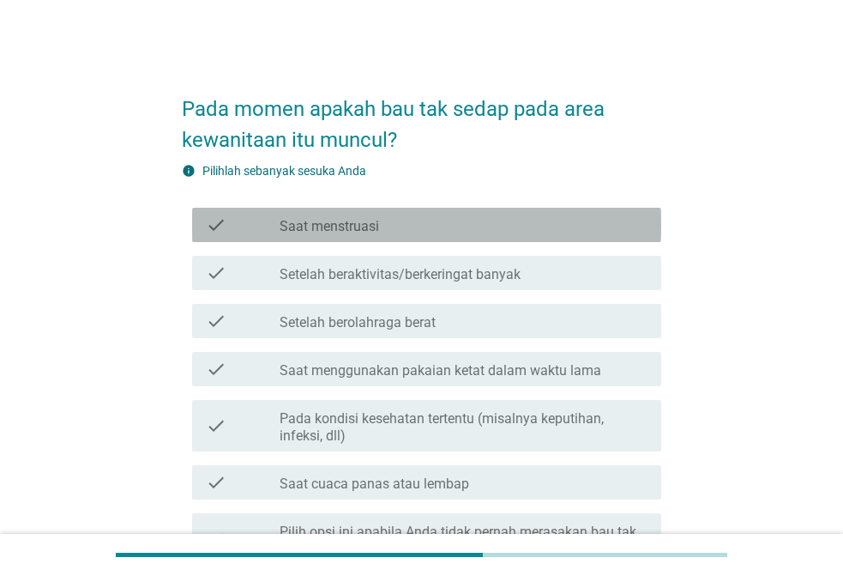
click at [366, 238] on div "check check_box_outline_blank Saat menstruasi" at bounding box center [426, 225] width 469 height 34
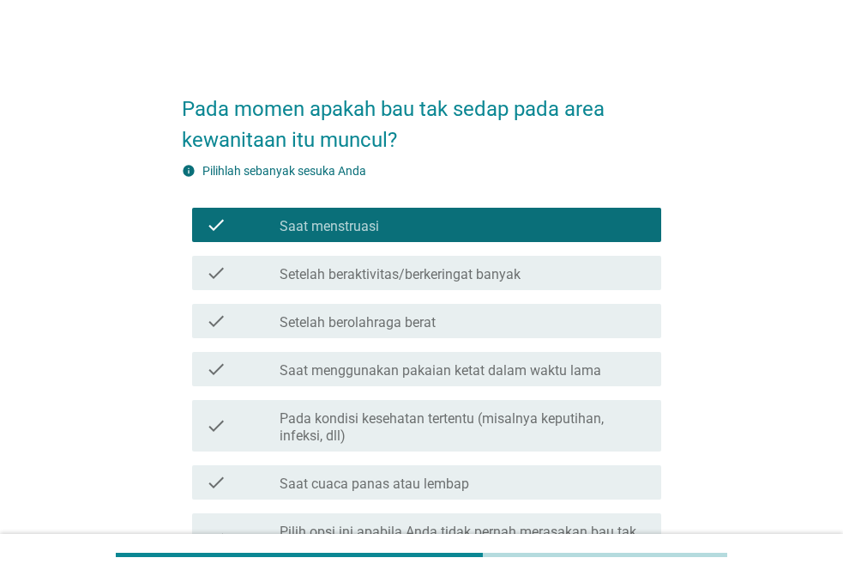
click at [403, 371] on label "Saat menggunakan pakaian ketat dalam waktu lama" at bounding box center [441, 370] width 322 height 17
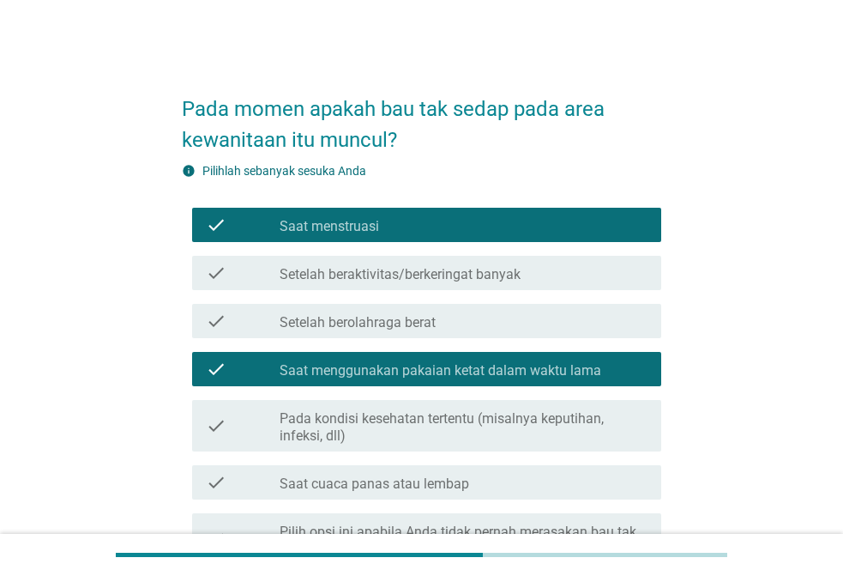
click at [457, 425] on label "Pada kondisi kesehatan tertentu (misalnya keputihan, infeksi, dll)" at bounding box center [464, 427] width 368 height 34
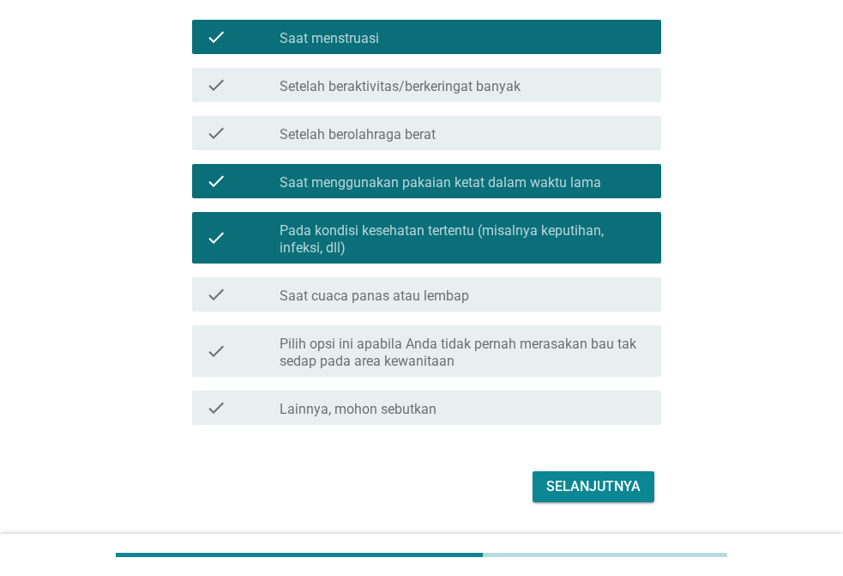
scroll to position [237, 0]
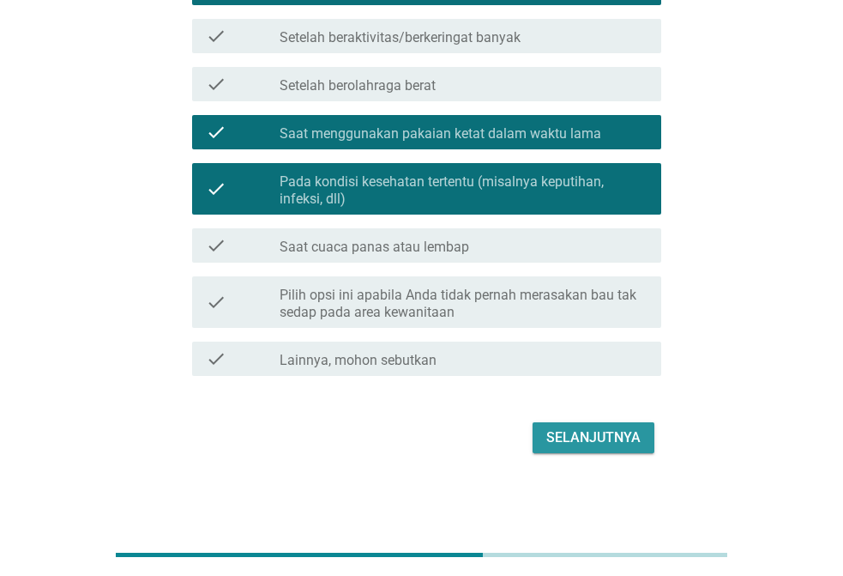
click at [577, 437] on div "Selanjutnya" at bounding box center [593, 437] width 94 height 21
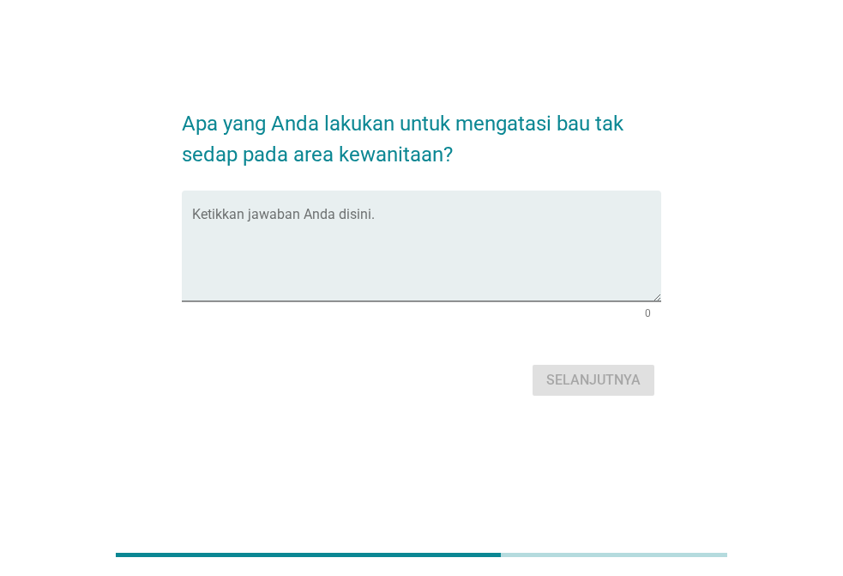
scroll to position [0, 0]
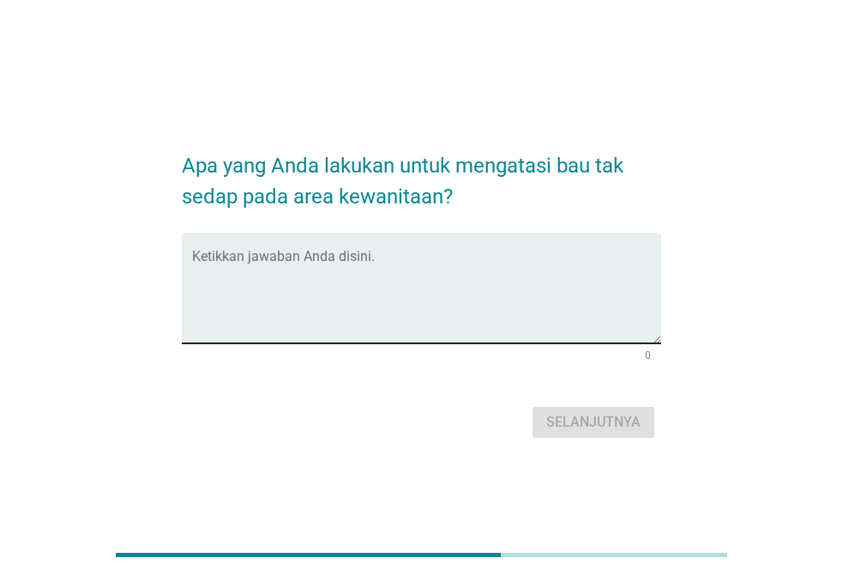
click at [377, 290] on textarea "Ketikkan jawaban Anda disini." at bounding box center [426, 298] width 469 height 90
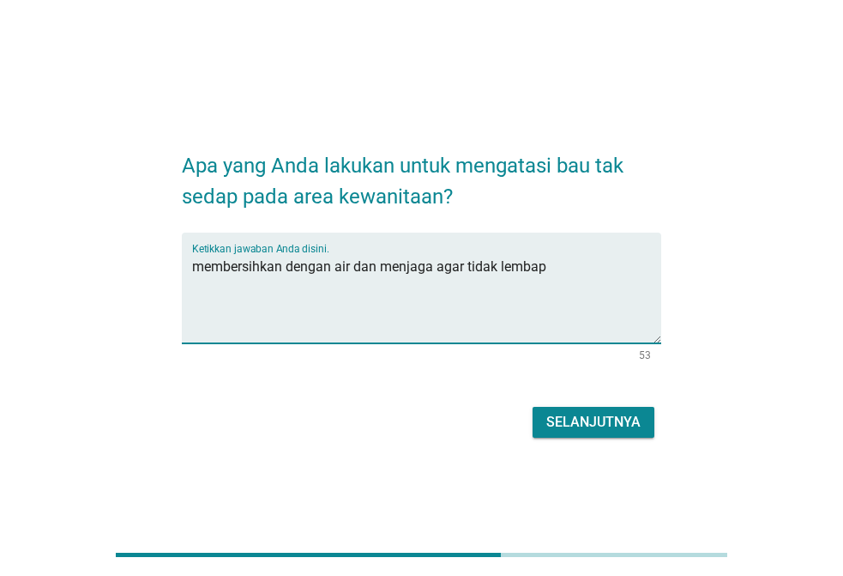
type textarea "membersihkan dengan air dan menjaga agar tidak lembap"
click at [638, 427] on div "Selanjutnya" at bounding box center [593, 422] width 94 height 21
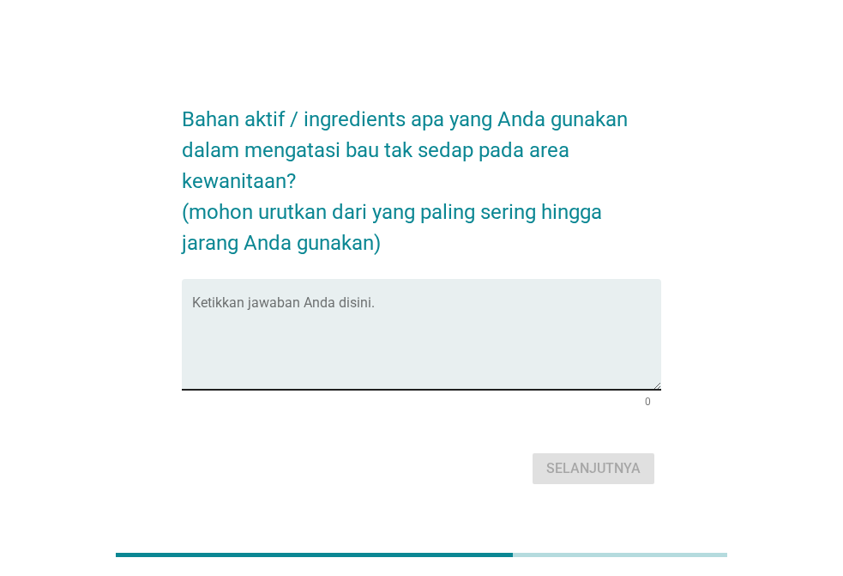
click at [287, 302] on textarea "Ketikkan jawaban Anda disini." at bounding box center [426, 344] width 469 height 90
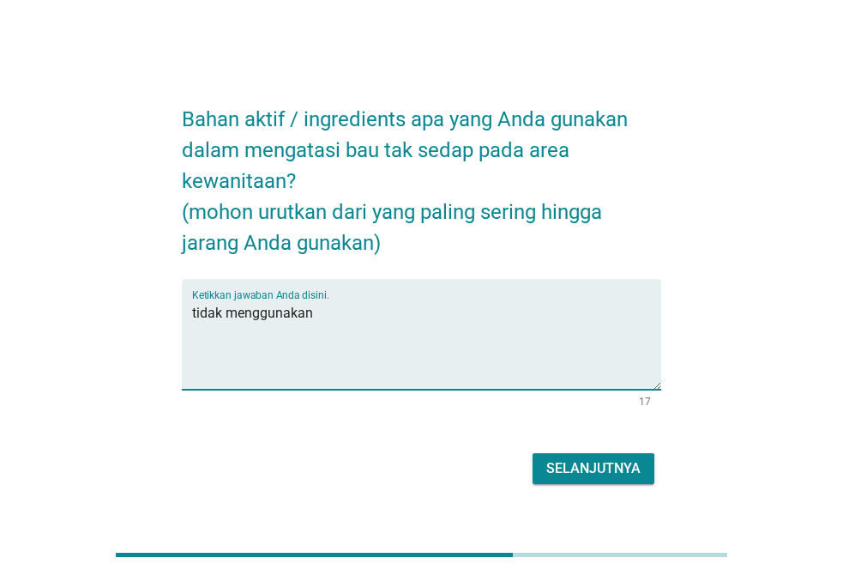
type textarea "tidak menggunakan"
click at [568, 464] on div "Selanjutnya" at bounding box center [593, 468] width 94 height 21
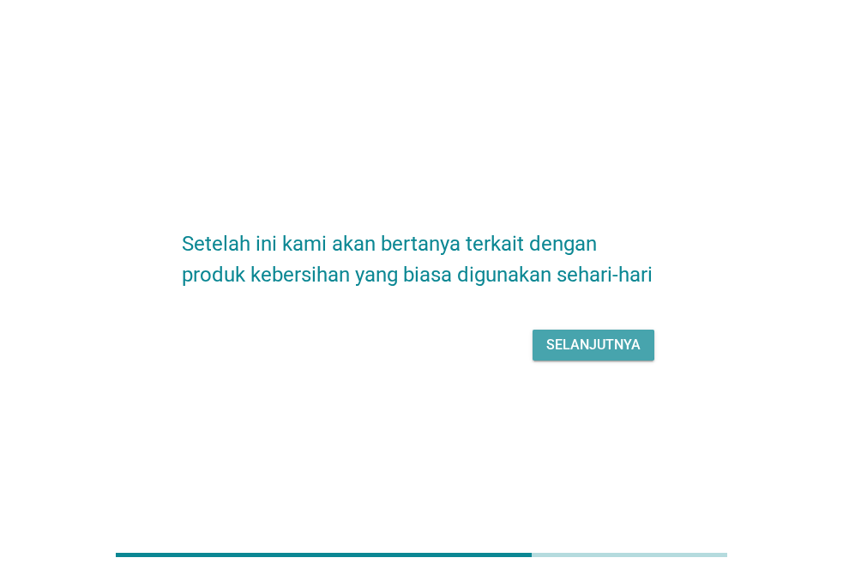
click at [588, 341] on div "Selanjutnya" at bounding box center [593, 345] width 94 height 21
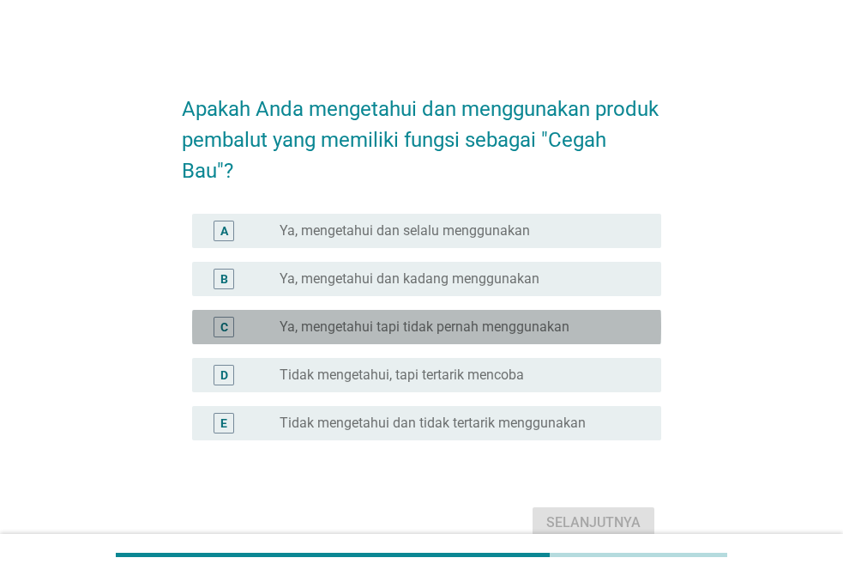
click at [359, 329] on label "Ya, mengetahui tapi tidak pernah menggunakan" at bounding box center [425, 326] width 290 height 17
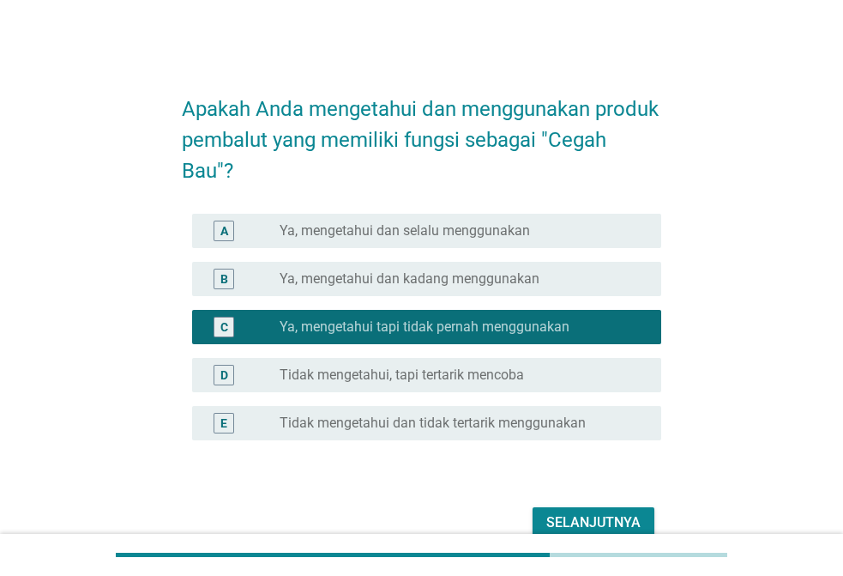
click at [582, 522] on div "Selanjutnya" at bounding box center [593, 522] width 94 height 21
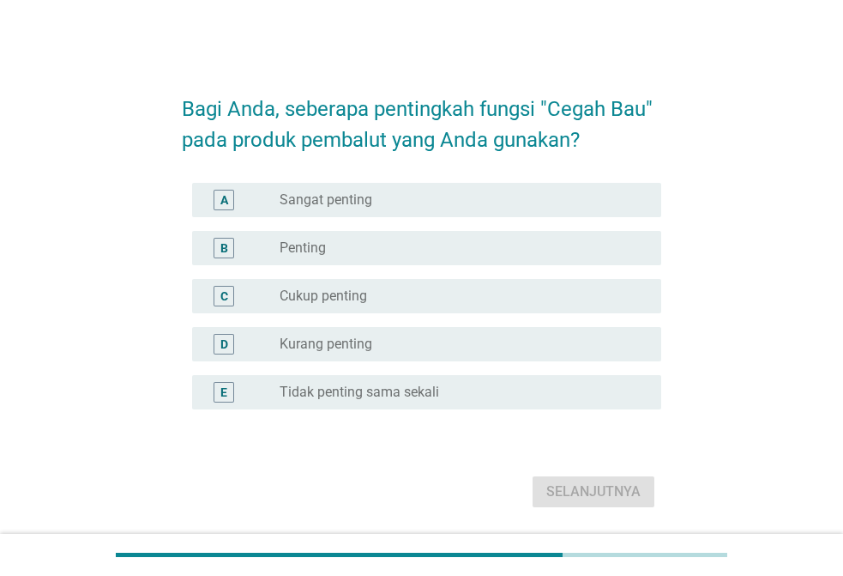
click at [334, 233] on div "B radio_button_unchecked Penting" at bounding box center [426, 248] width 469 height 34
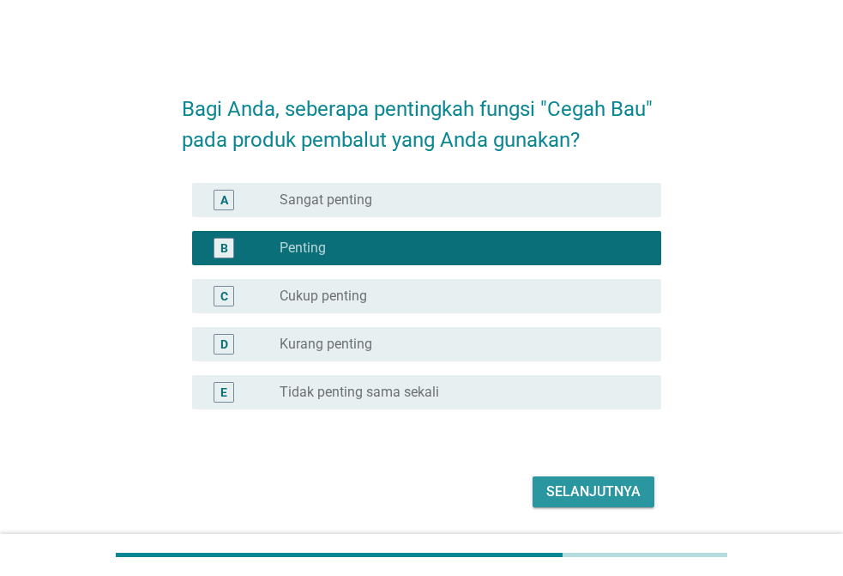
click at [565, 490] on div "Selanjutnya" at bounding box center [593, 491] width 94 height 21
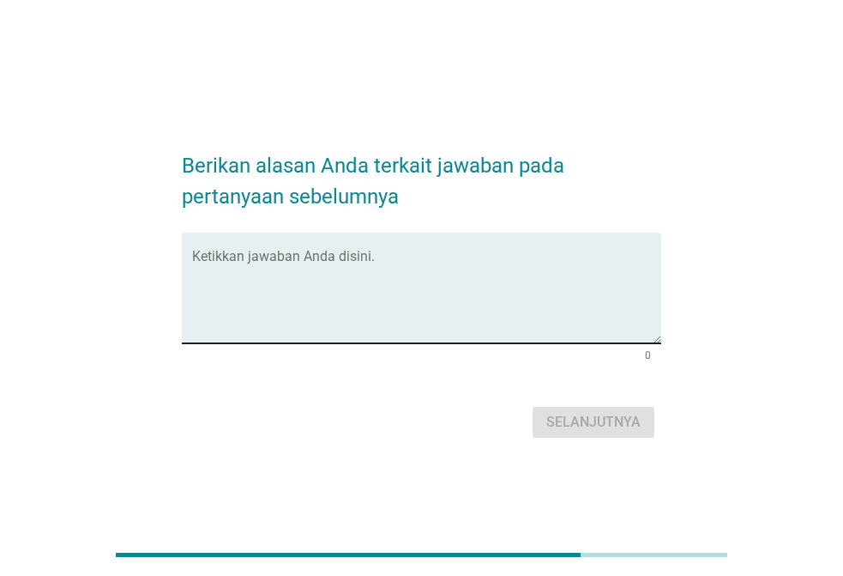
click at [265, 278] on textarea "Ketikkan jawaban Anda disini." at bounding box center [426, 298] width 469 height 90
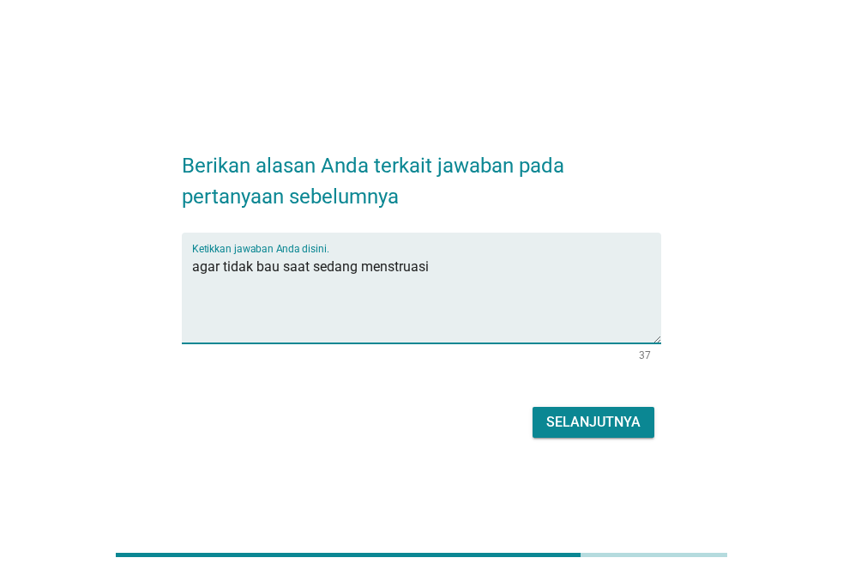
type textarea "agar tidak bau saat sedang menstruasi"
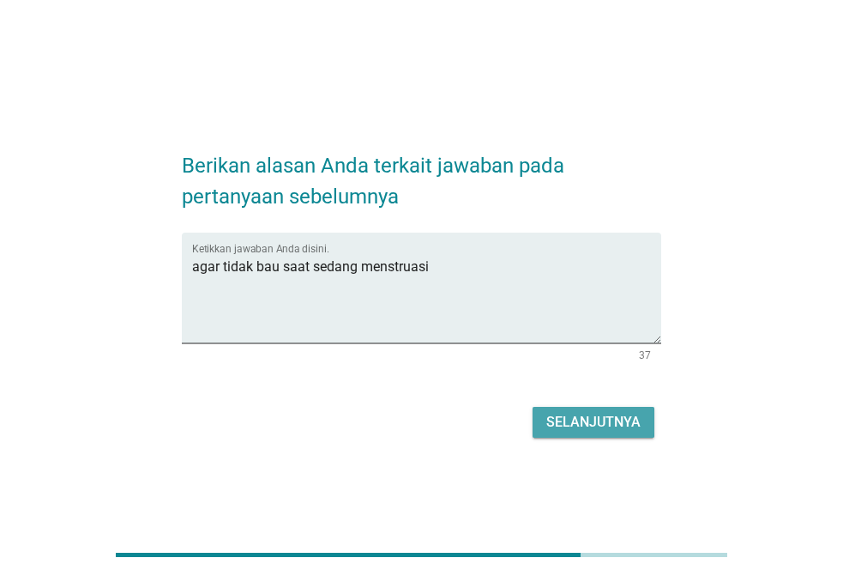
click at [584, 428] on div "Selanjutnya" at bounding box center [593, 422] width 94 height 21
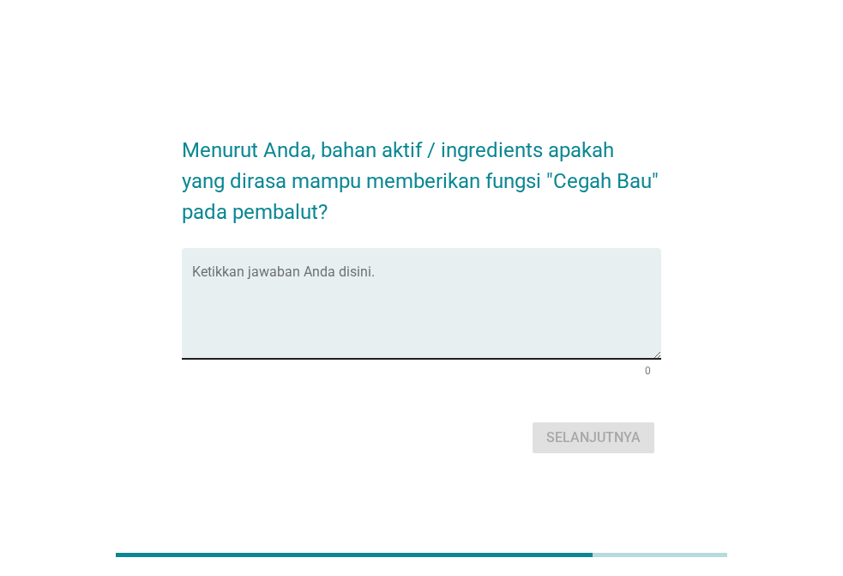
click at [274, 292] on textarea "Ketikkan jawaban Anda disini." at bounding box center [426, 313] width 469 height 90
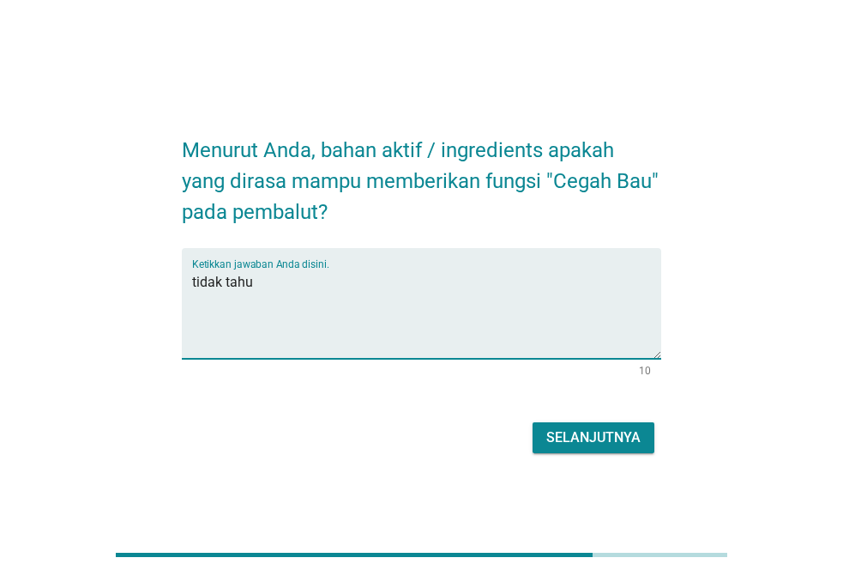
type textarea "tidak tahu"
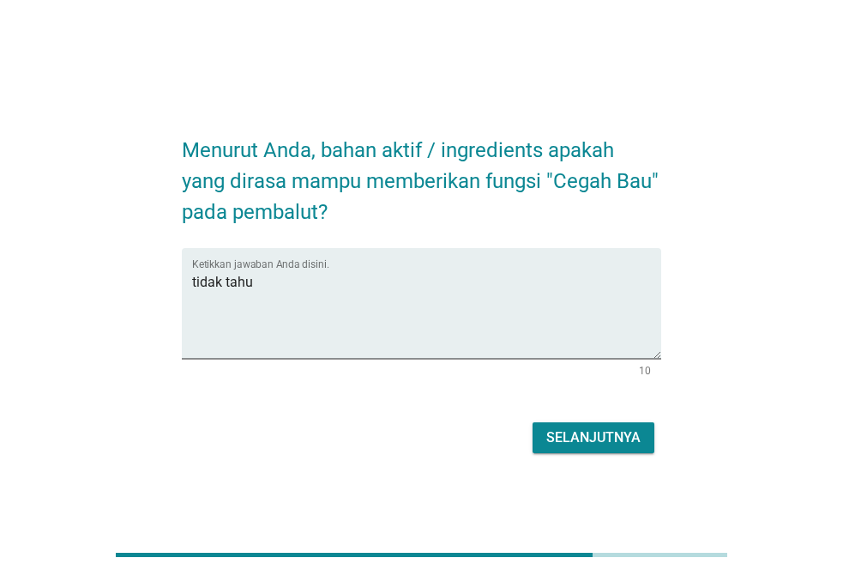
click at [592, 457] on div "Selanjutnya" at bounding box center [422, 437] width 480 height 41
click at [593, 439] on div "Selanjutnya" at bounding box center [593, 437] width 94 height 21
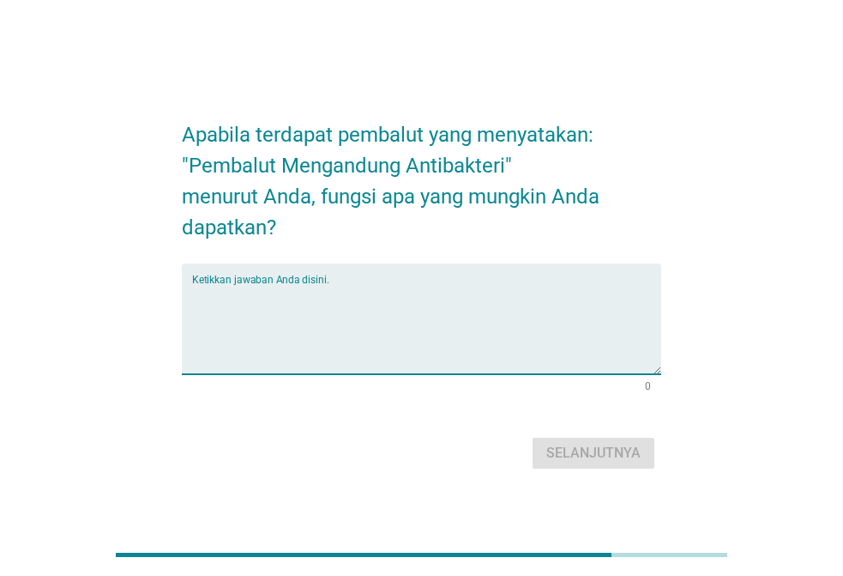
click at [335, 308] on textarea "Ketikkan jawaban Anda disini." at bounding box center [426, 329] width 469 height 90
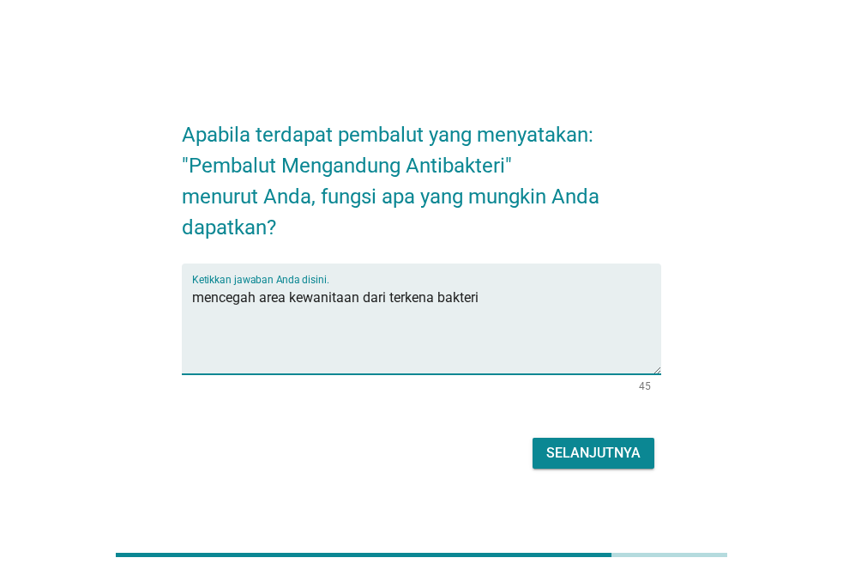
type textarea "mencegah area kewanitaan dari terkena bakteri"
click at [586, 456] on div "Selanjutnya" at bounding box center [593, 453] width 94 height 21
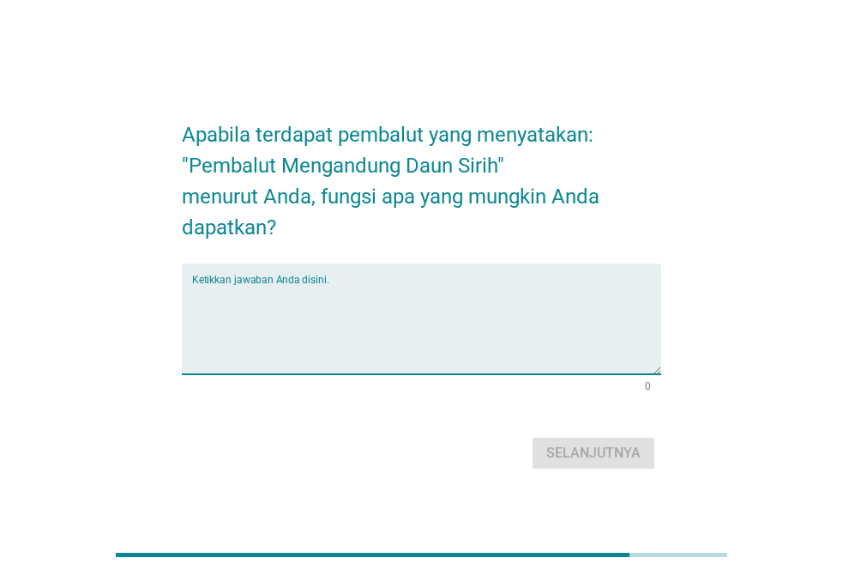
click at [269, 299] on textarea "Ketikkan jawaban Anda disini." at bounding box center [426, 329] width 469 height 90
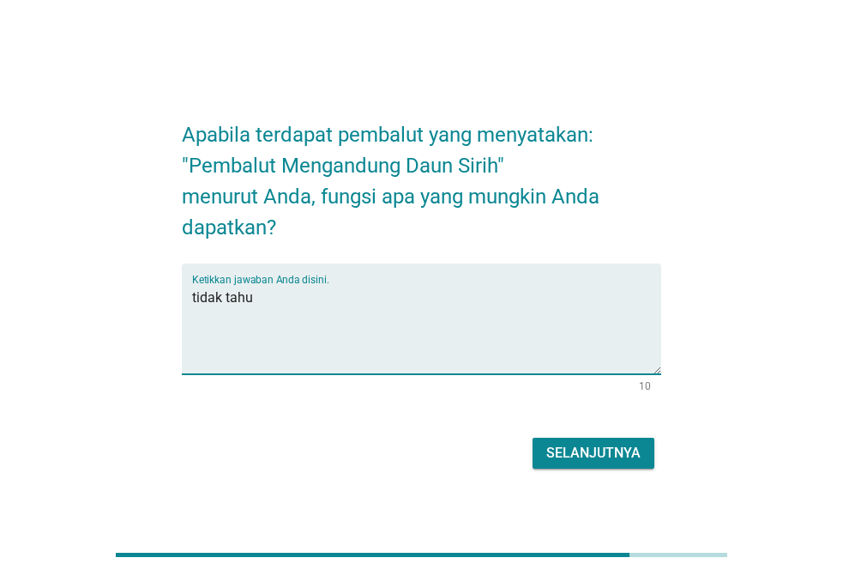
type textarea "tidak tahu"
click at [573, 450] on div "Selanjutnya" at bounding box center [593, 453] width 94 height 21
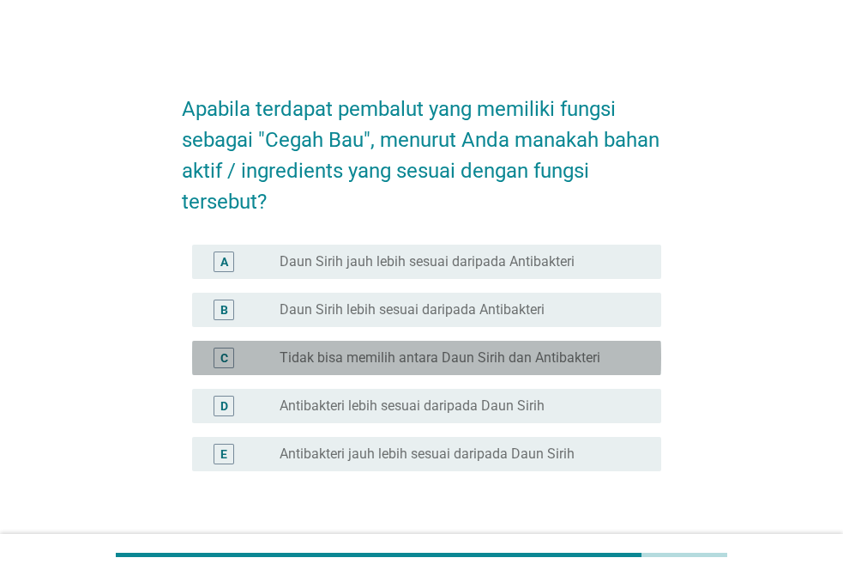
click at [336, 362] on label "Tidak bisa memilih antara Daun Sirih dan Antibakteri" at bounding box center [440, 357] width 321 height 17
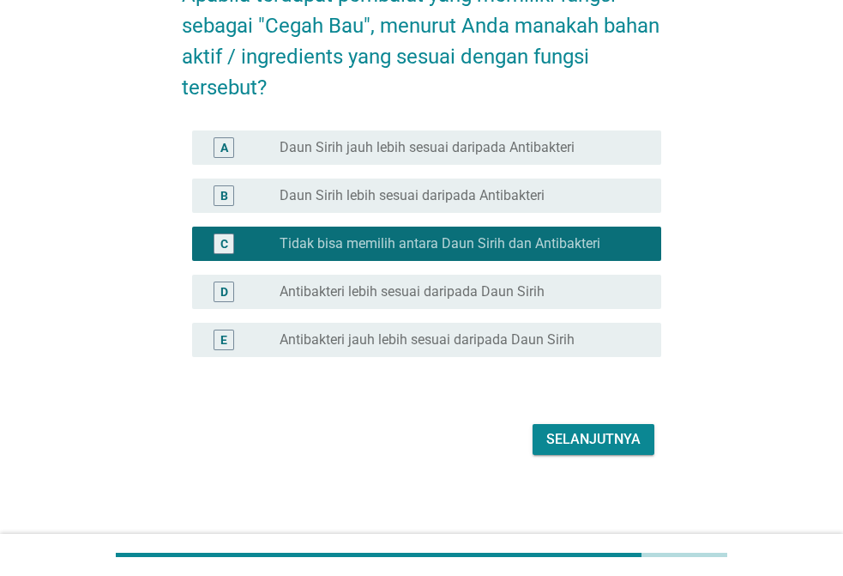
scroll to position [116, 0]
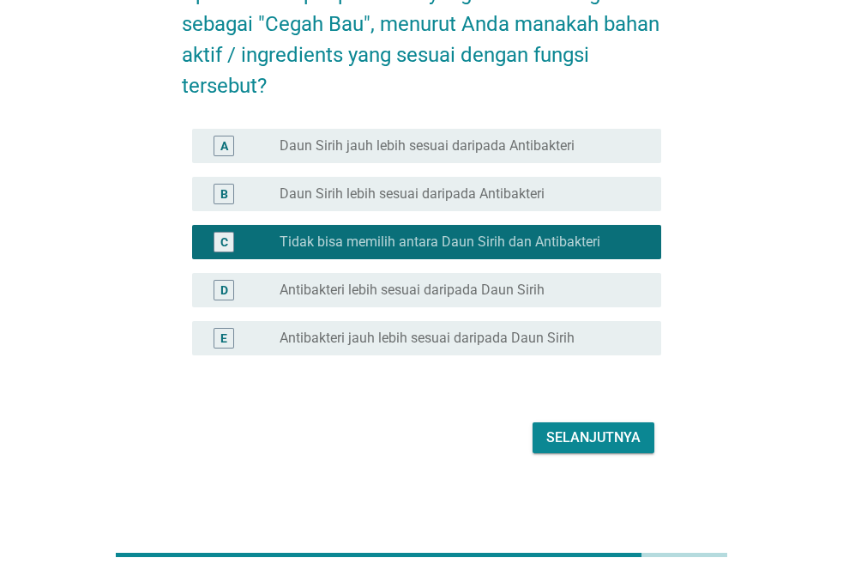
click at [618, 438] on div "Selanjutnya" at bounding box center [593, 437] width 94 height 21
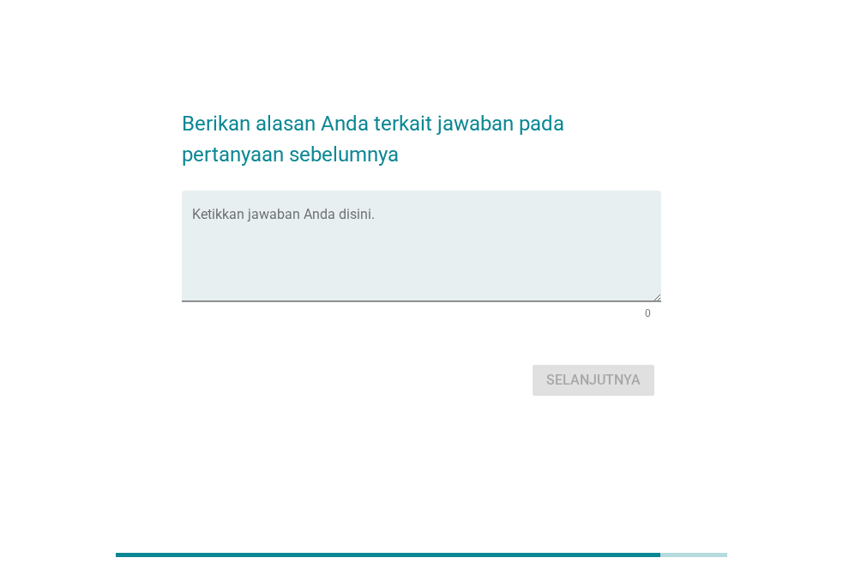
scroll to position [0, 0]
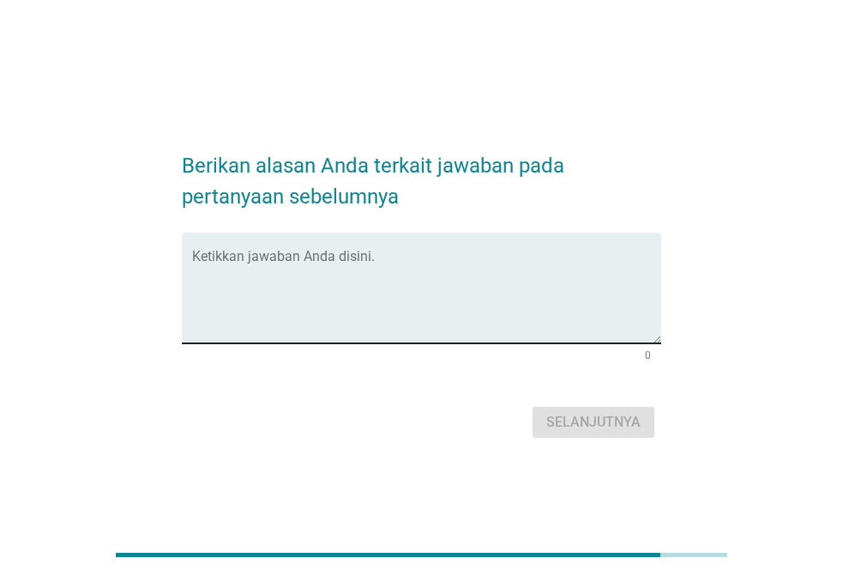
click at [263, 262] on textarea "Ketikkan jawaban Anda disini." at bounding box center [426, 298] width 469 height 90
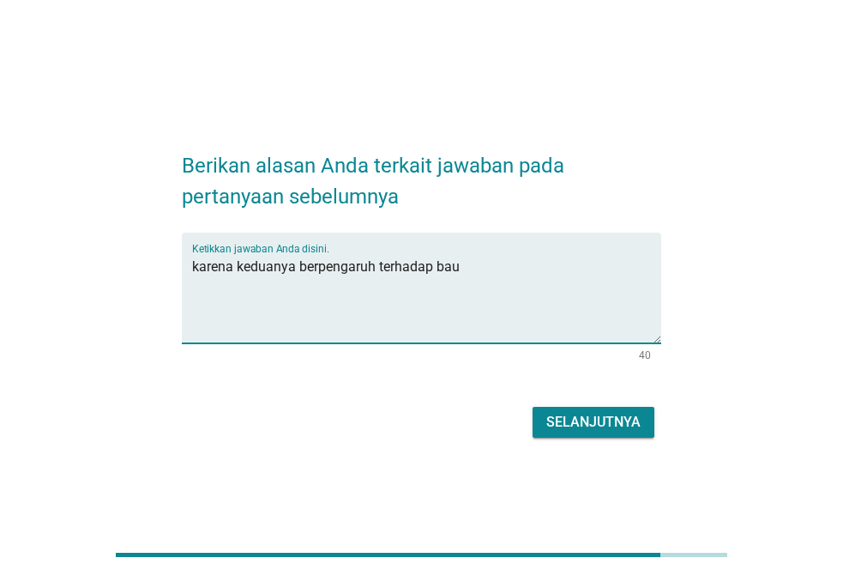
type textarea "karena keduanya berpengaruh terhadap bau"
click at [553, 419] on div "Selanjutnya" at bounding box center [593, 422] width 94 height 21
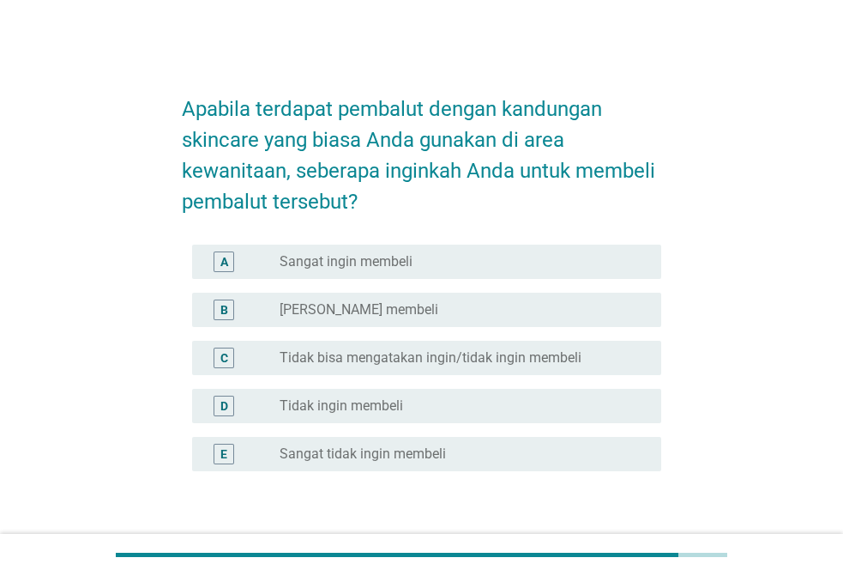
click at [382, 358] on label "Tidak bisa mengatakan ingin/tidak ingin membeli" at bounding box center [431, 357] width 302 height 17
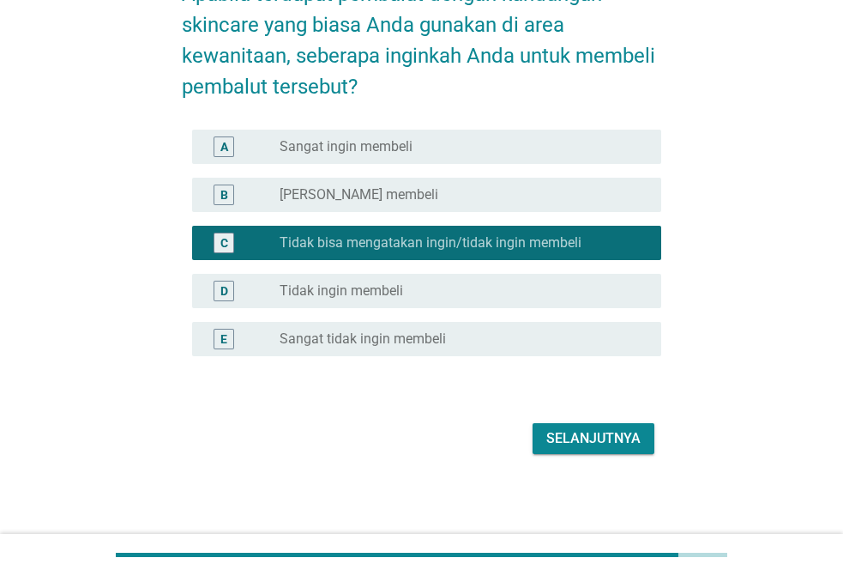
scroll to position [116, 0]
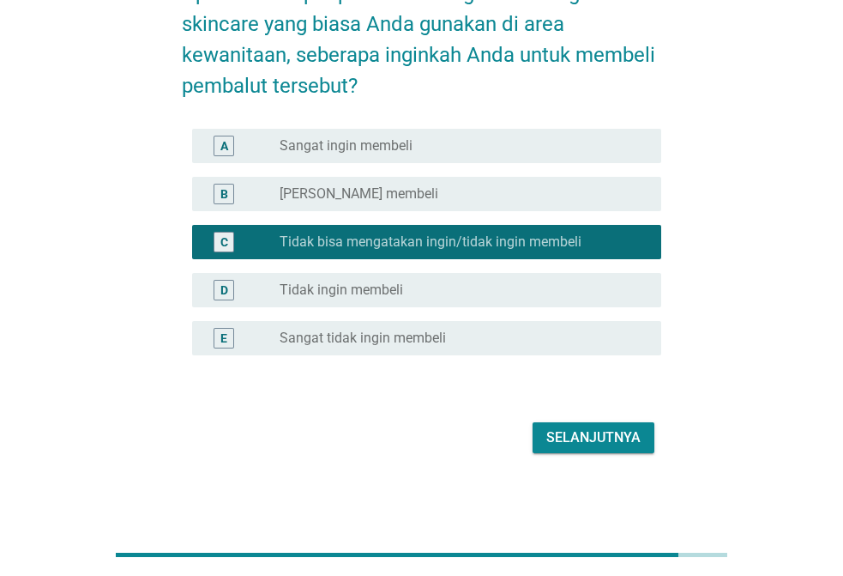
click at [609, 437] on div "Selanjutnya" at bounding box center [593, 437] width 94 height 21
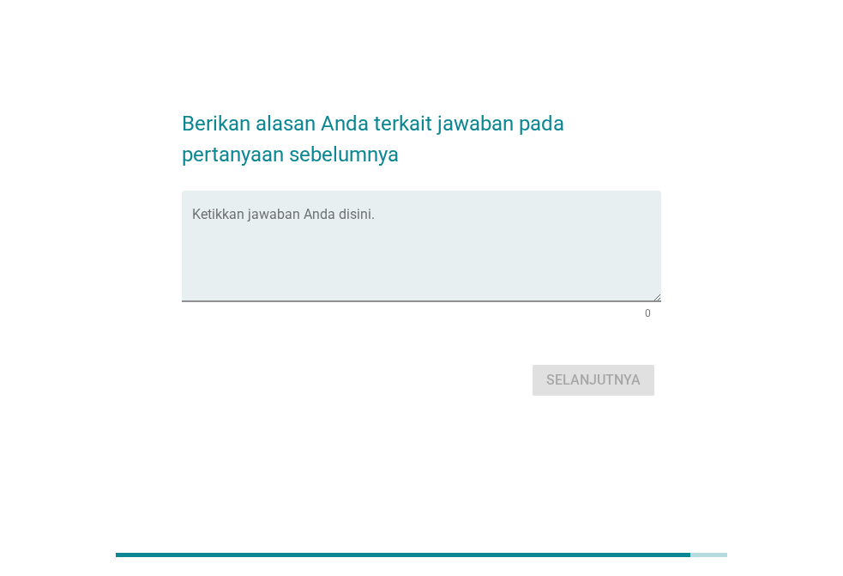
scroll to position [0, 0]
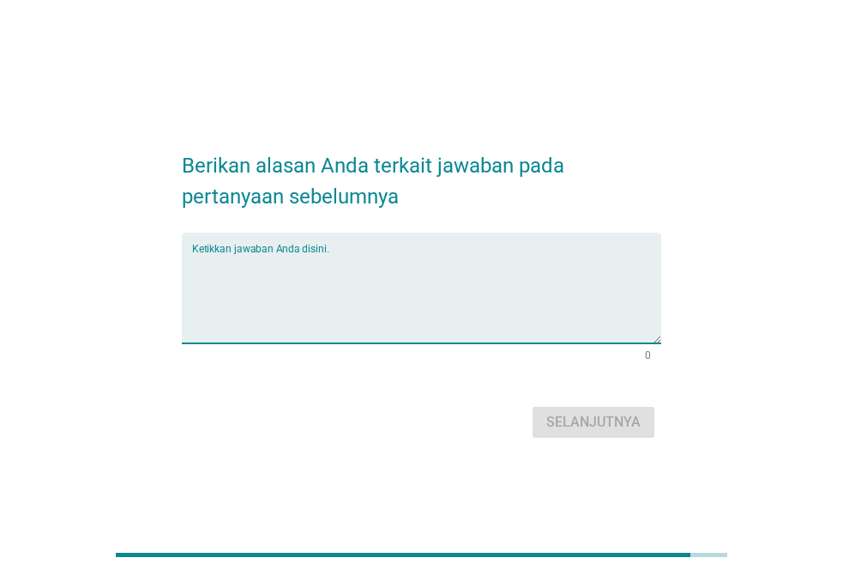
click at [296, 273] on textarea "Ketikkan jawaban Anda disini." at bounding box center [426, 298] width 469 height 90
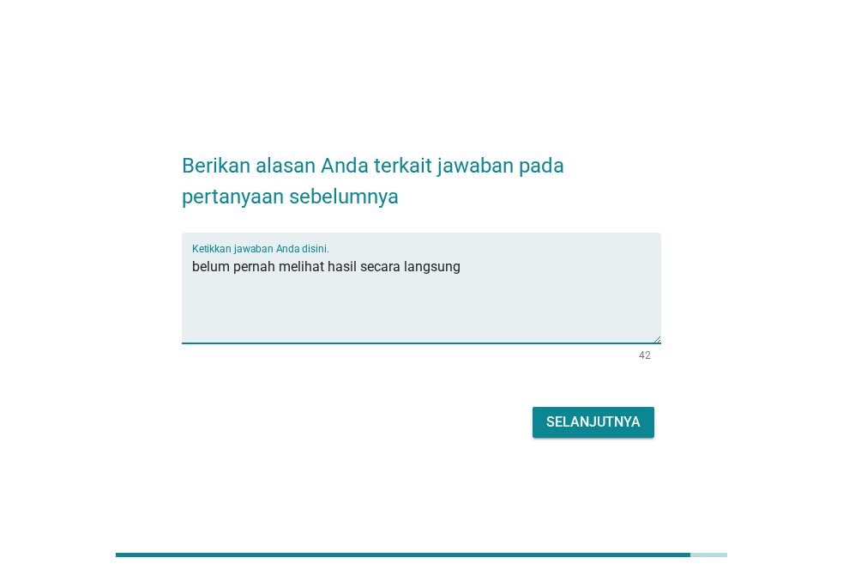
type textarea "belum pernah melihat hasil secara langsung"
click at [593, 410] on button "Selanjutnya" at bounding box center [594, 422] width 122 height 31
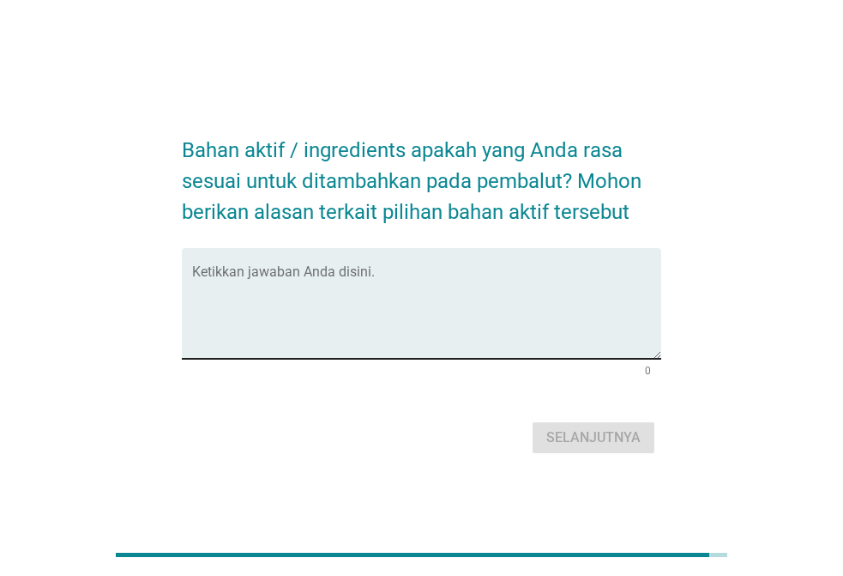
click at [228, 305] on textarea "Ketikkan jawaban Anda disini." at bounding box center [426, 313] width 469 height 90
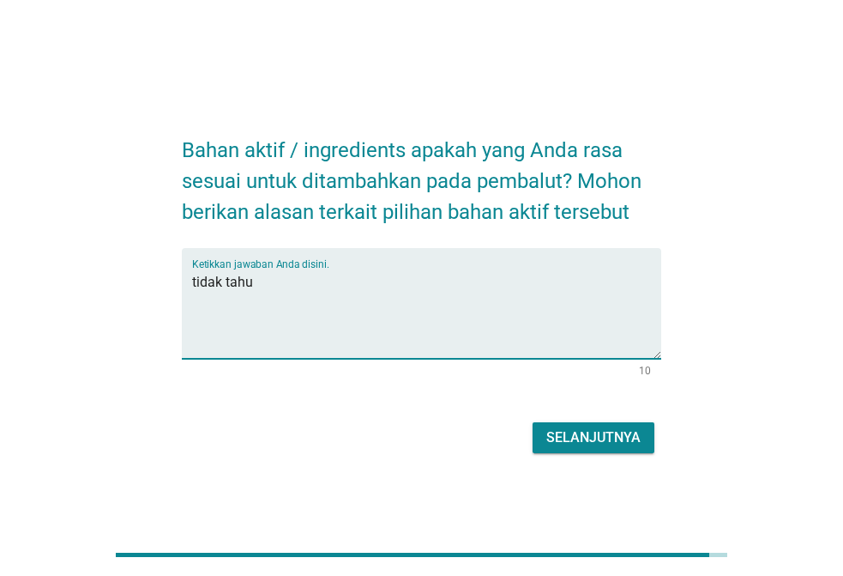
type textarea "tidak tahu"
click at [611, 441] on div "Selanjutnya" at bounding box center [593, 437] width 94 height 21
